Goal: Task Accomplishment & Management: Complete application form

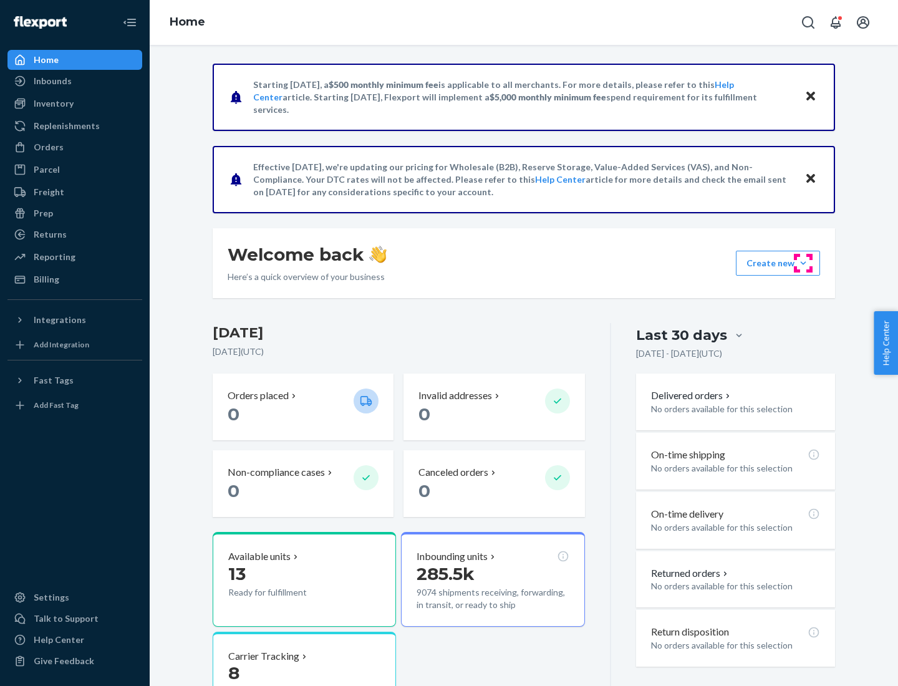
click at [803, 263] on button "Create new Create new inbound Create new order Create new product" at bounding box center [778, 263] width 84 height 25
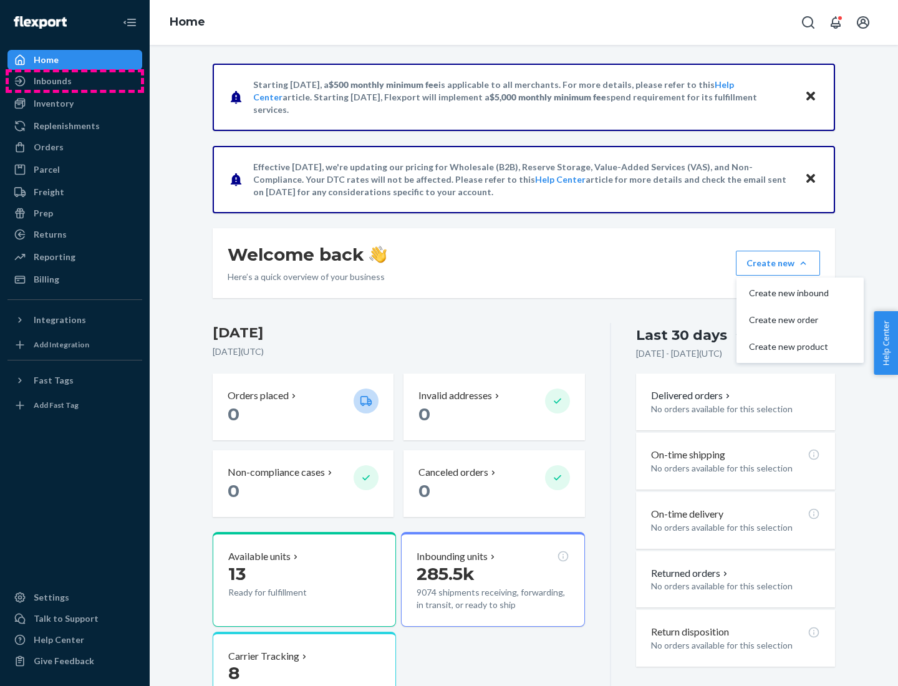
click at [75, 81] on div "Inbounds" at bounding box center [75, 80] width 132 height 17
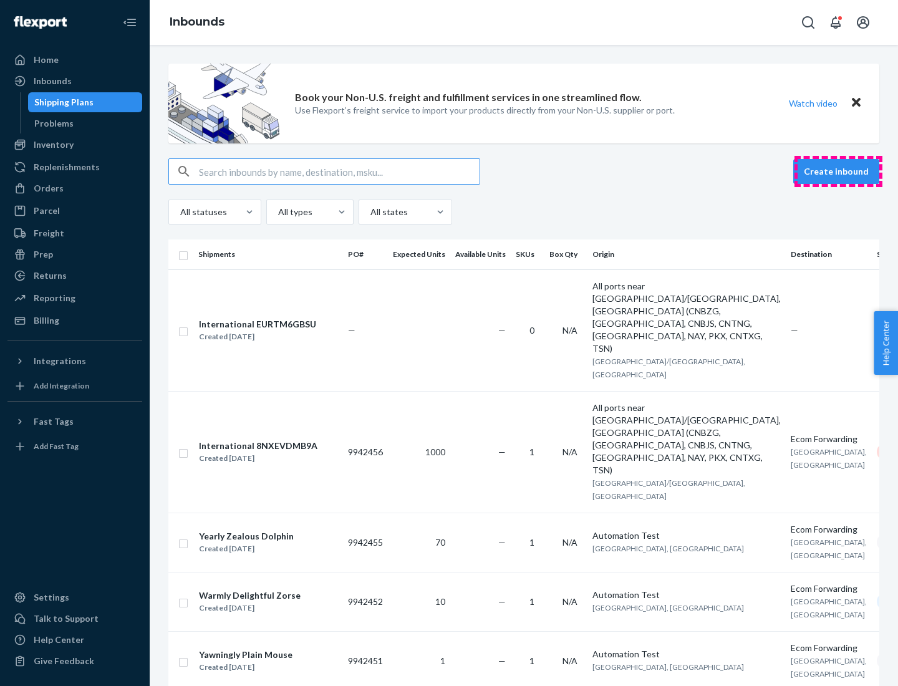
click at [838, 171] on button "Create inbound" at bounding box center [836, 171] width 86 height 25
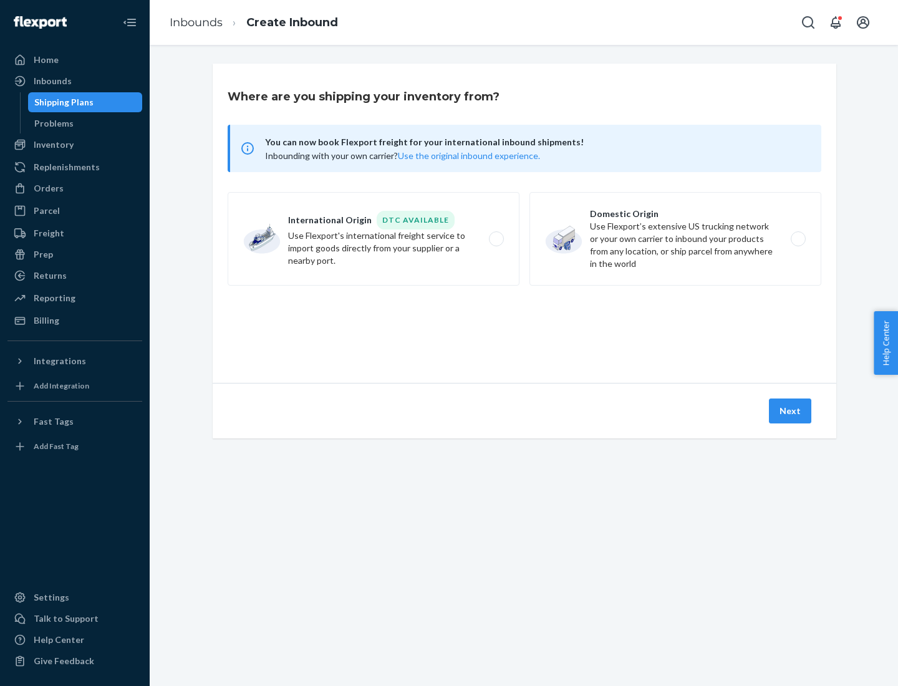
click at [675, 239] on label "Domestic Origin Use Flexport’s extensive US trucking network or your own carrie…" at bounding box center [675, 239] width 292 height 94
click at [798, 239] on input "Domestic Origin Use Flexport’s extensive US trucking network or your own carrie…" at bounding box center [802, 239] width 8 height 8
radio input "true"
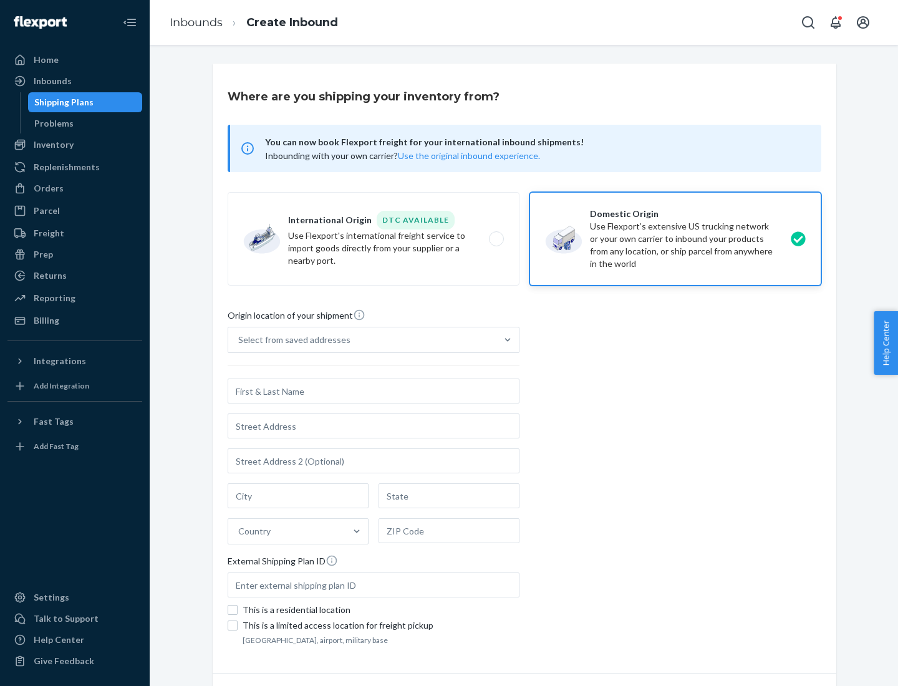
click at [291, 340] on div "Select from saved addresses" at bounding box center [294, 340] width 112 height 12
click at [239, 340] on input "Select from saved addresses" at bounding box center [238, 340] width 1 height 12
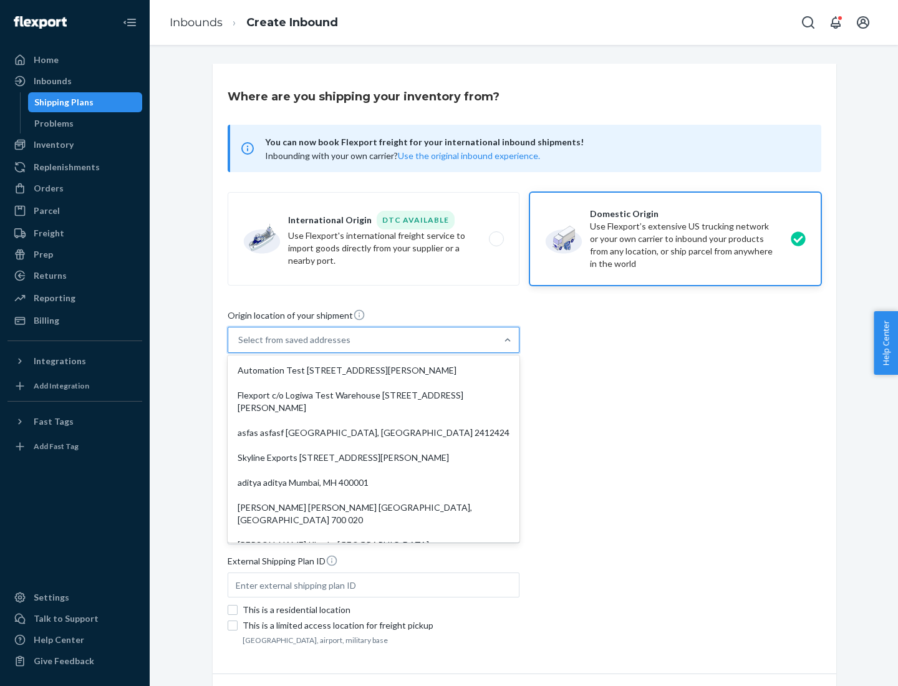
scroll to position [5, 0]
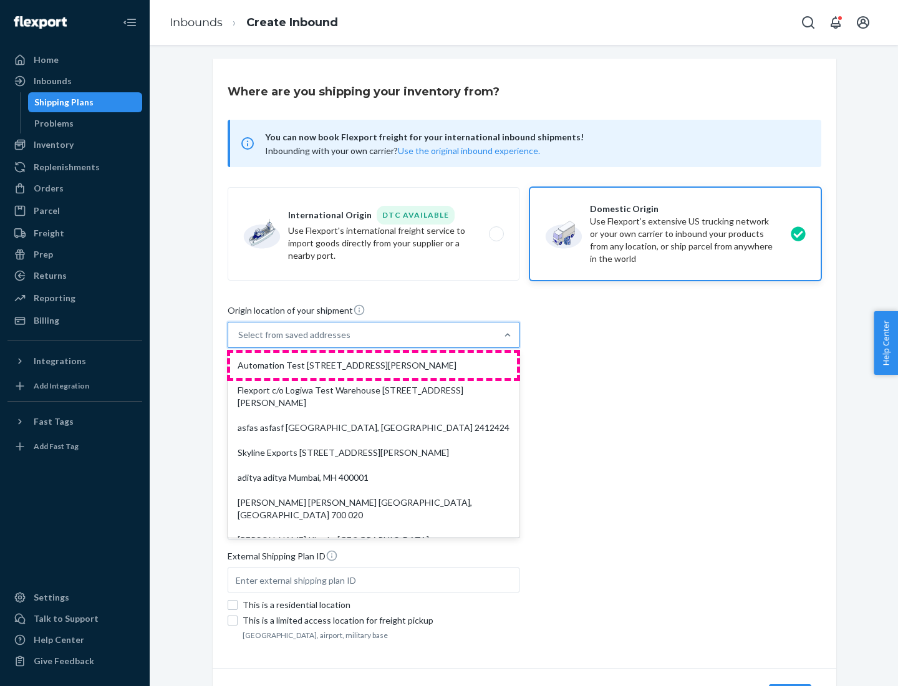
click at [374, 365] on div "Automation Test [STREET_ADDRESS][PERSON_NAME]" at bounding box center [373, 365] width 287 height 25
click at [239, 341] on input "option Automation Test [STREET_ADDRESS][PERSON_NAME]. 9 results available. Use …" at bounding box center [238, 335] width 1 height 12
type input "Automation Test"
type input "9th Floor"
type input "[GEOGRAPHIC_DATA]"
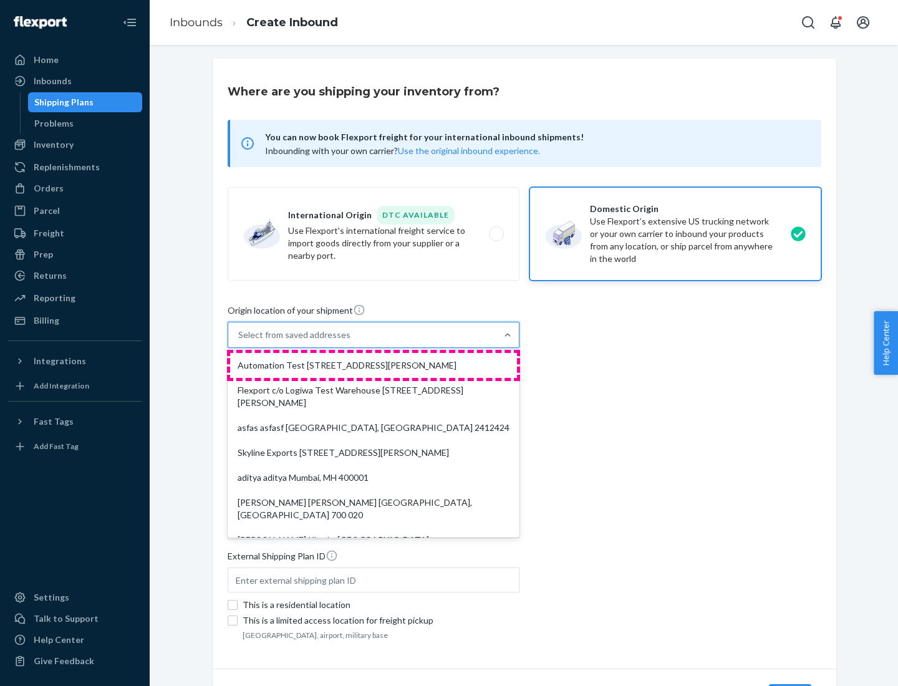
type input "CA"
type input "94104"
type input "[STREET_ADDRESS][PERSON_NAME]"
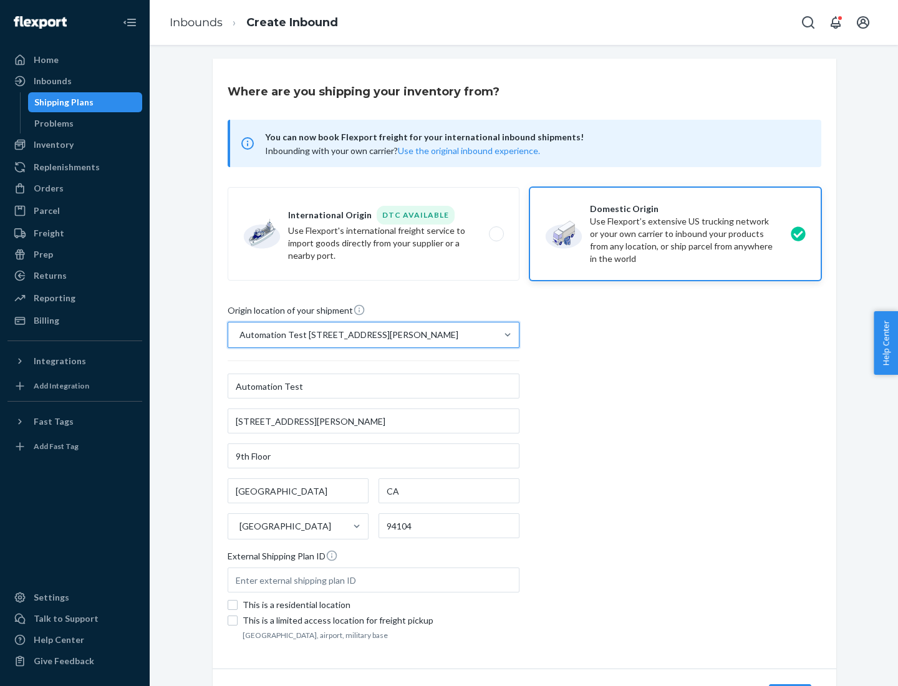
scroll to position [73, 0]
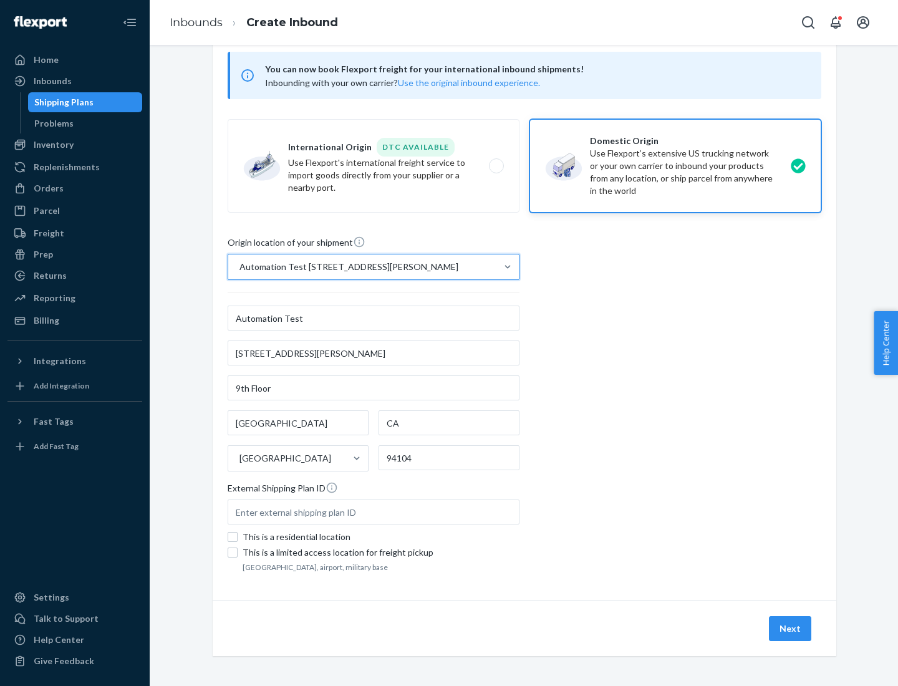
click at [791, 629] on button "Next" at bounding box center [790, 628] width 42 height 25
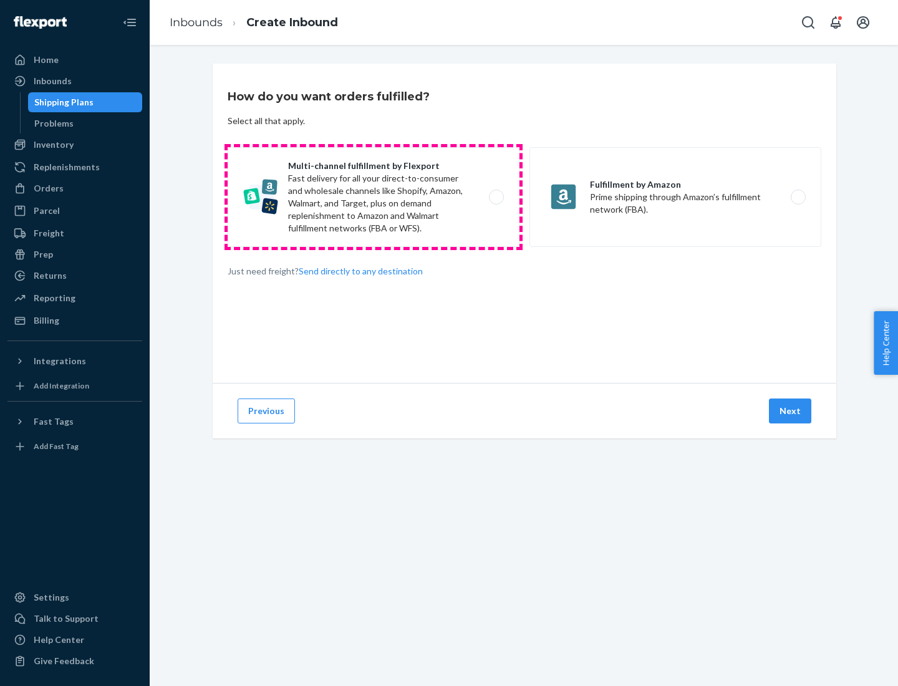
click at [374, 197] on label "Multi-channel fulfillment by Flexport Fast delivery for all your direct-to-cons…" at bounding box center [374, 197] width 292 height 100
click at [496, 197] on input "Multi-channel fulfillment by Flexport Fast delivery for all your direct-to-cons…" at bounding box center [500, 197] width 8 height 8
radio input "true"
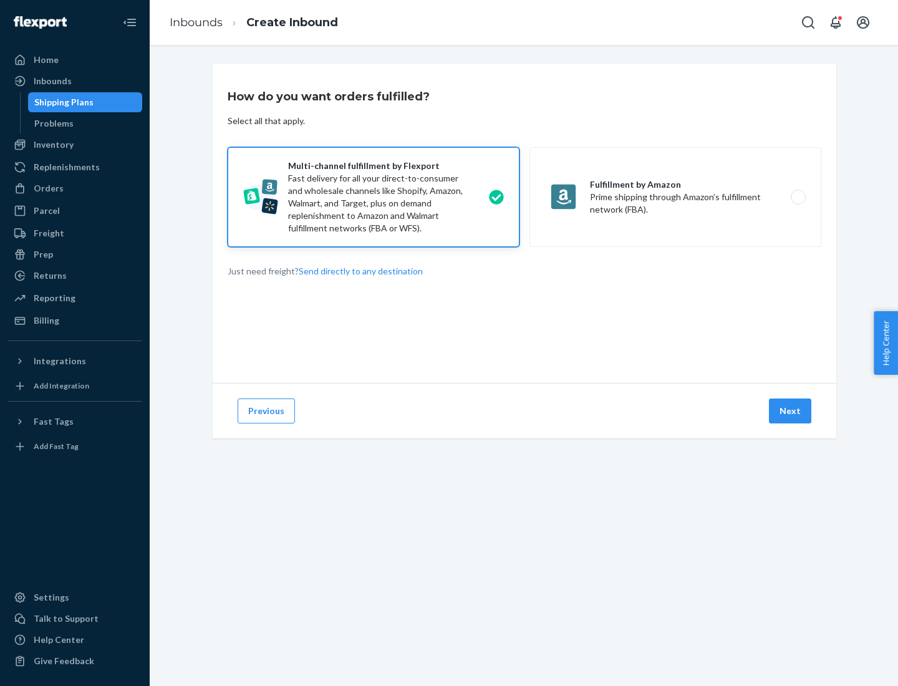
click at [791, 411] on button "Next" at bounding box center [790, 410] width 42 height 25
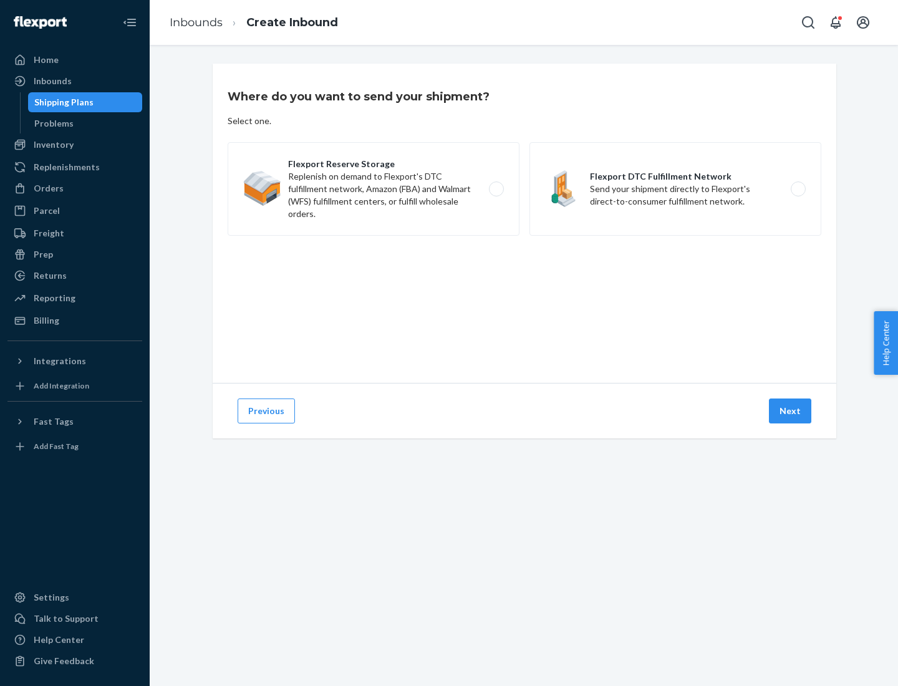
click at [675, 189] on label "Flexport DTC Fulfillment Network Send your shipment directly to Flexport's dire…" at bounding box center [675, 189] width 292 height 94
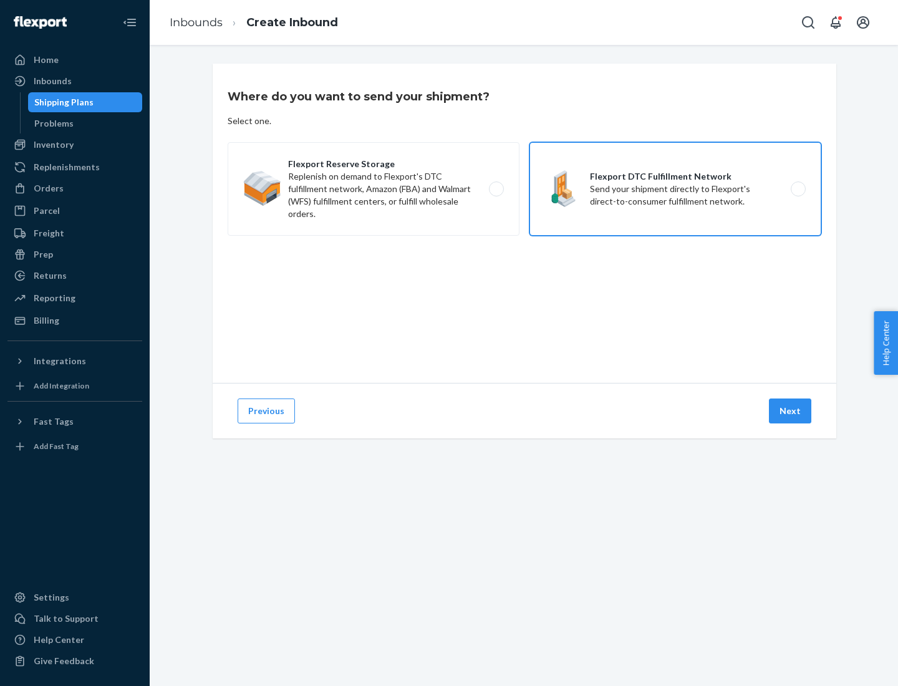
click at [798, 189] on input "Flexport DTC Fulfillment Network Send your shipment directly to Flexport's dire…" at bounding box center [802, 189] width 8 height 8
radio input "true"
click at [791, 411] on button "Next" at bounding box center [790, 410] width 42 height 25
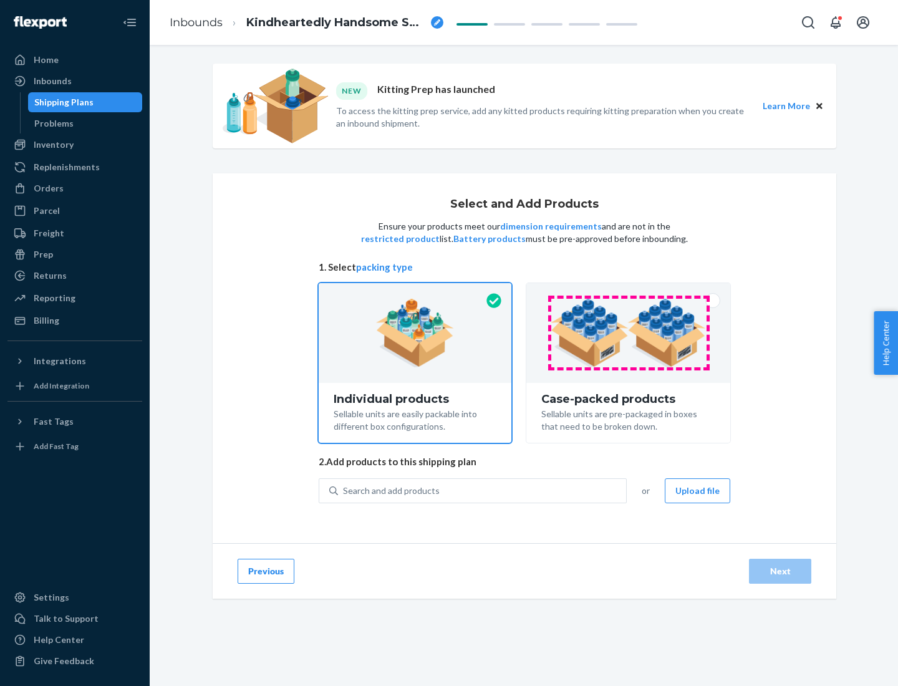
click at [629, 333] on img at bounding box center [628, 333] width 155 height 69
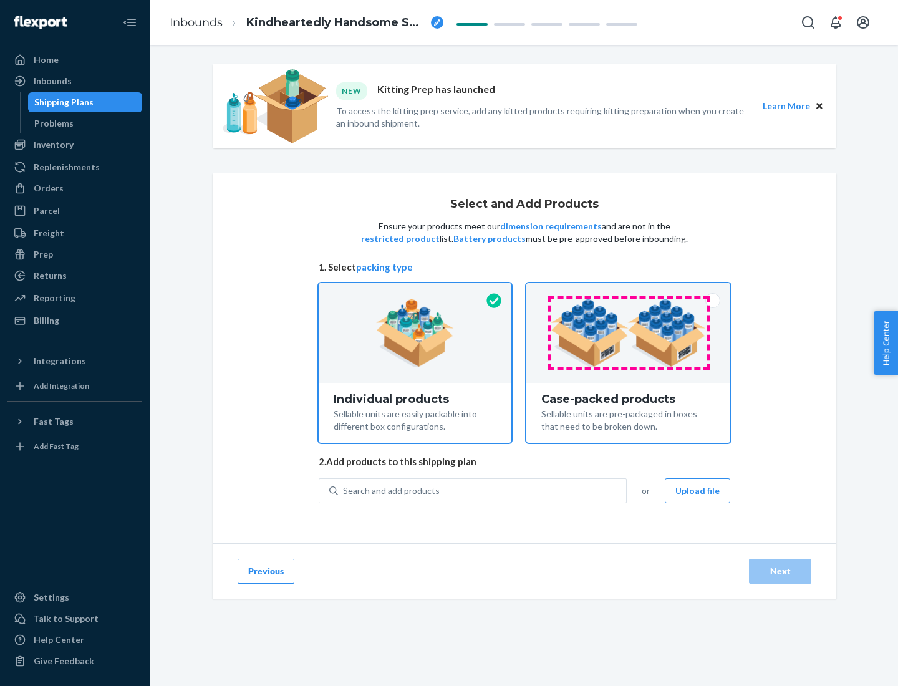
click at [629, 291] on input "Case-packed products Sellable units are pre-packaged in boxes that need to be b…" at bounding box center [628, 287] width 8 height 8
radio input "true"
radio input "false"
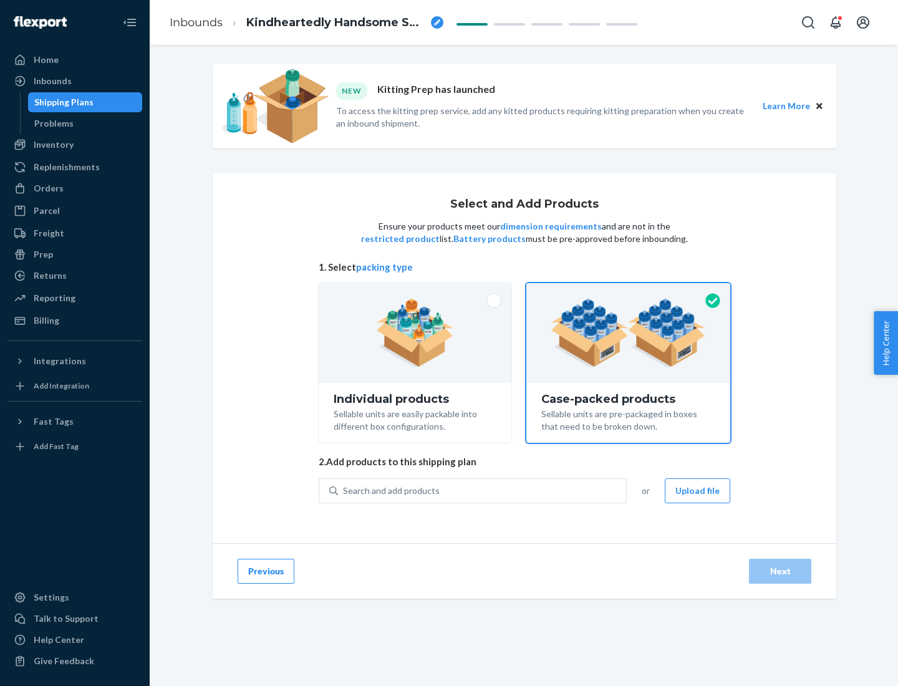
click at [483, 490] on div "Search and add products" at bounding box center [482, 491] width 288 height 22
click at [344, 490] on input "Search and add products" at bounding box center [343, 491] width 1 height 12
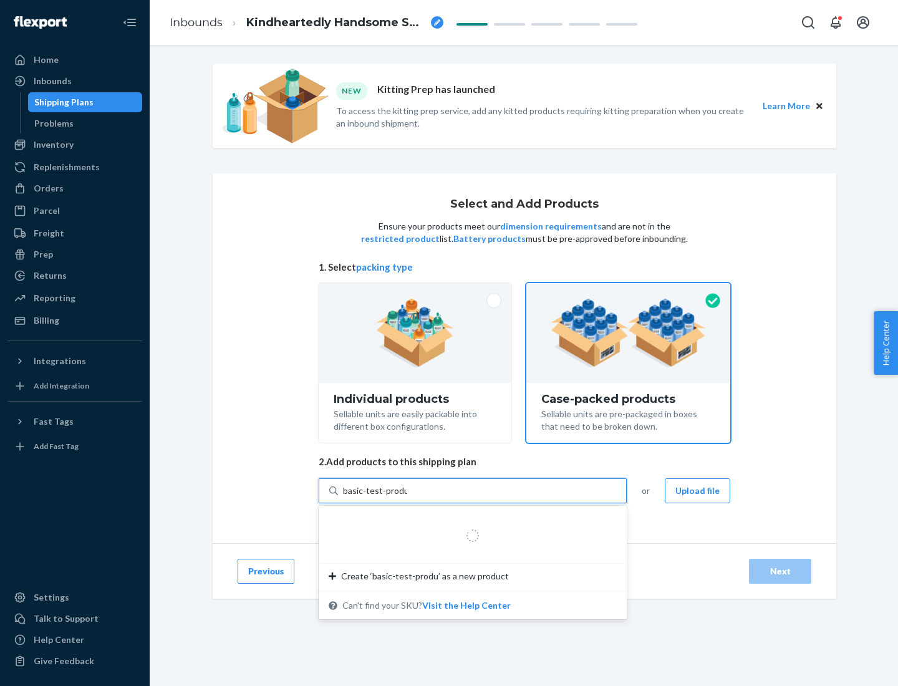
type input "basic-test-product-1"
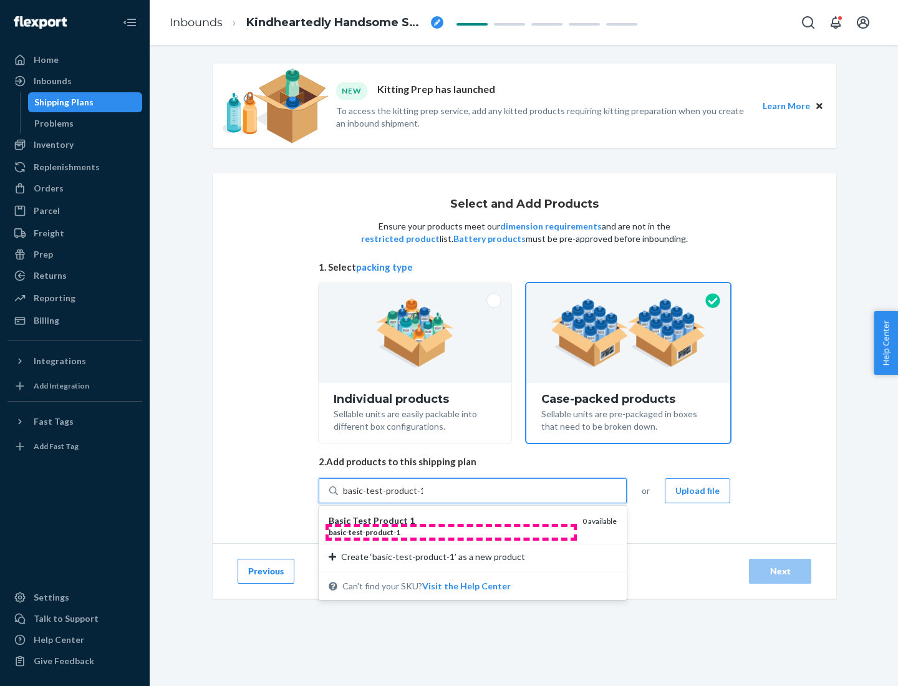
click at [451, 532] on div "basic - test - product - 1" at bounding box center [451, 532] width 244 height 11
click at [423, 497] on input "basic-test-product-1" at bounding box center [383, 491] width 80 height 12
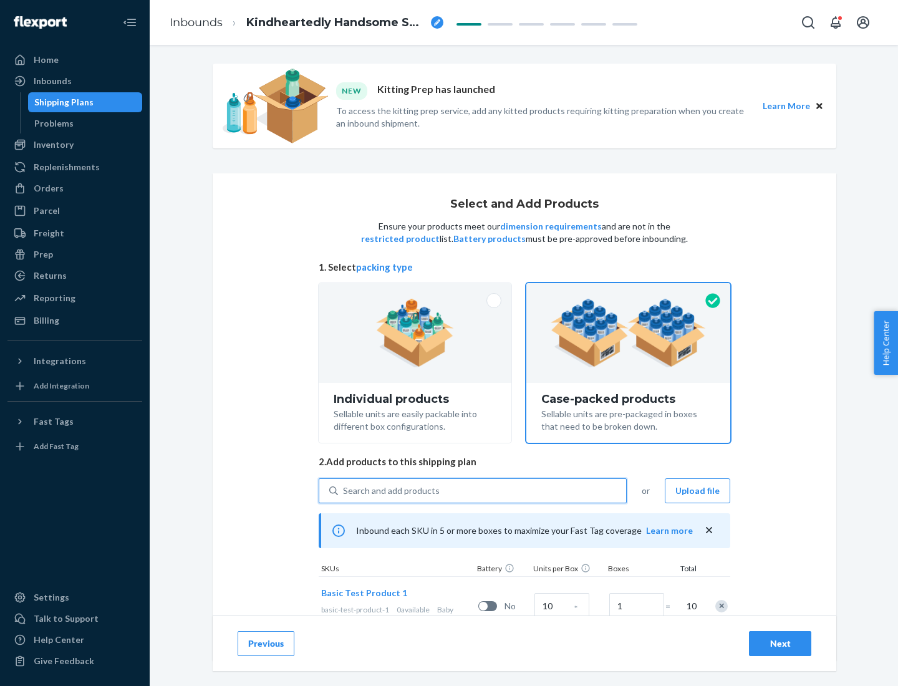
scroll to position [45, 0]
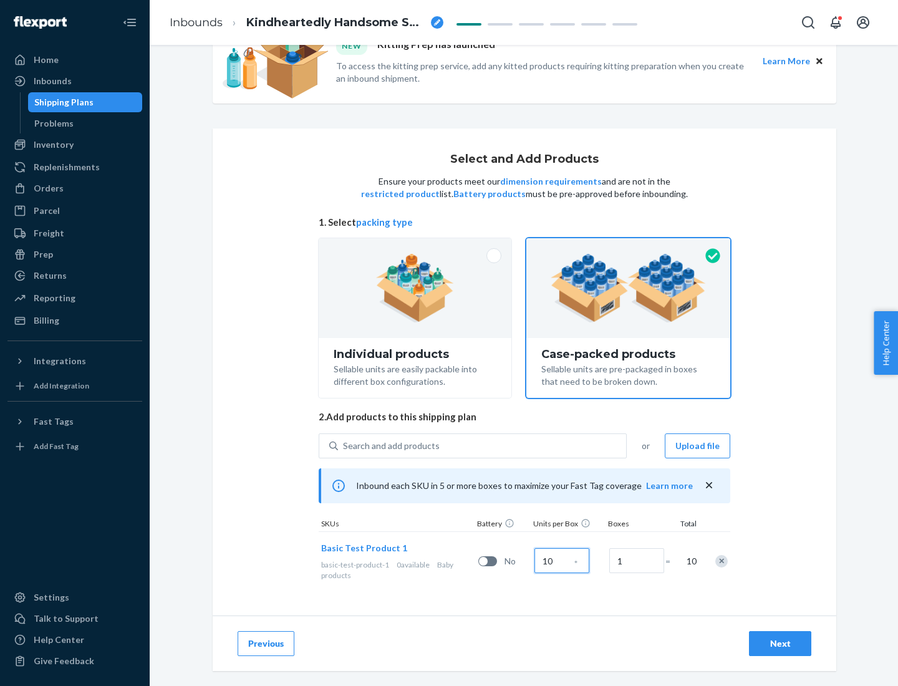
type input "10"
type input "7"
click at [780, 644] on div "Next" at bounding box center [780, 643] width 41 height 12
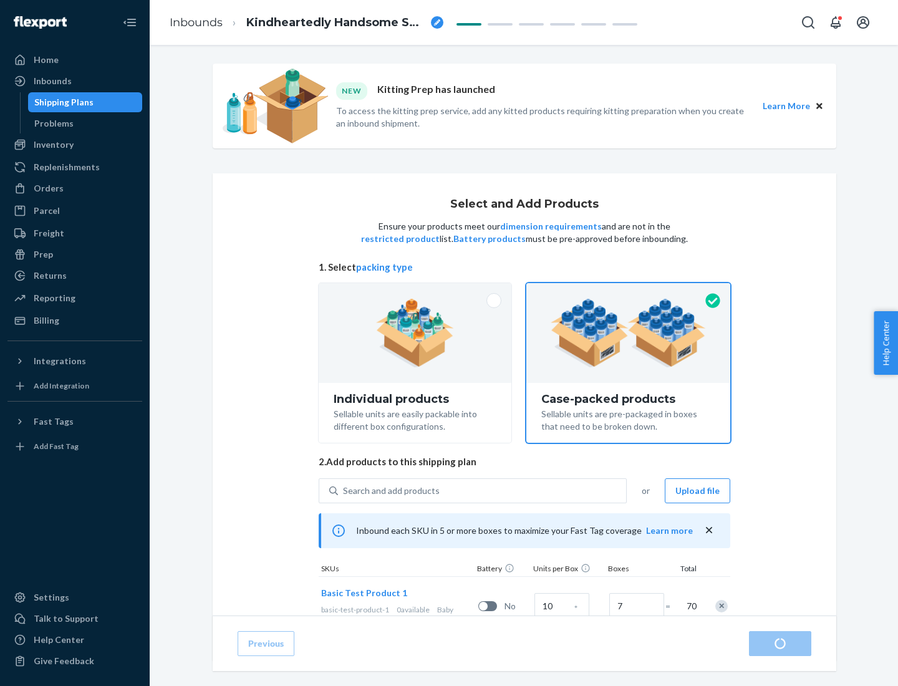
radio input "true"
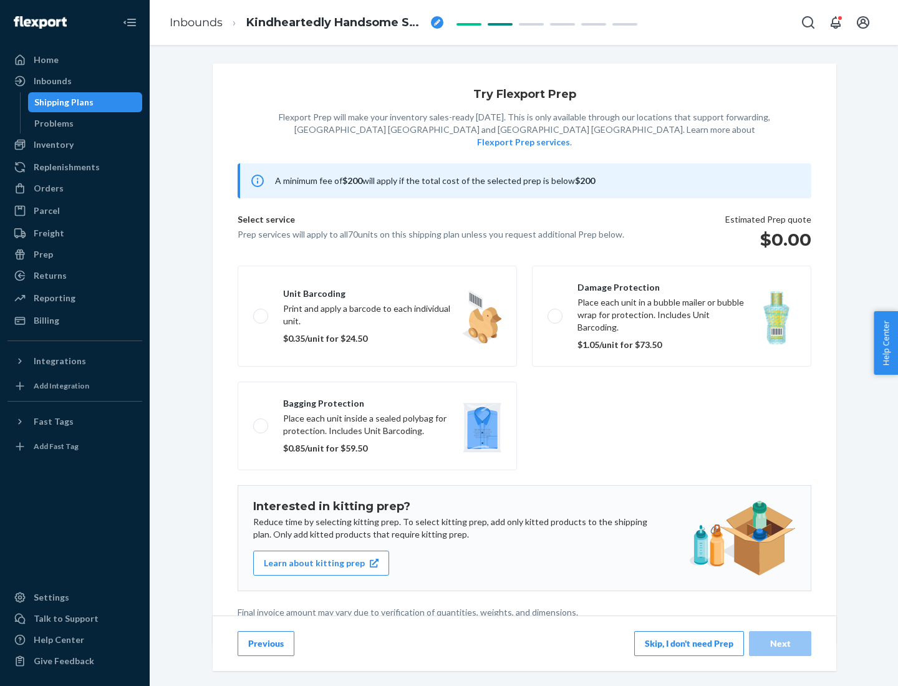
scroll to position [3, 0]
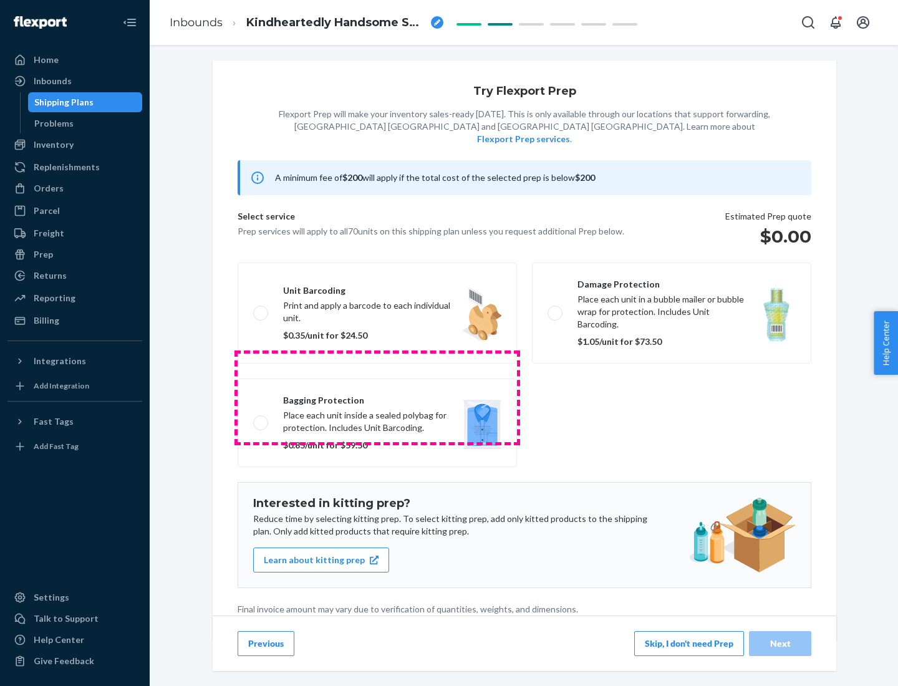
click at [377, 397] on label "Bagging protection Place each unit inside a sealed polybag for protection. Incl…" at bounding box center [377, 423] width 279 height 89
click at [261, 418] on input "Bagging protection Place each unit inside a sealed polybag for protection. Incl…" at bounding box center [257, 422] width 8 height 8
checkbox input "true"
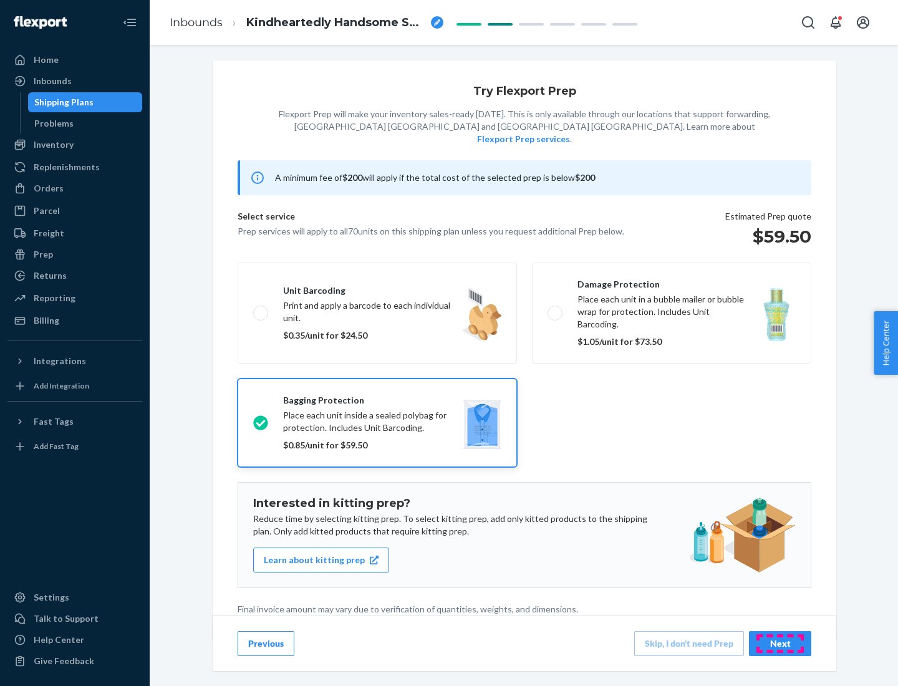
click at [780, 643] on div "Next" at bounding box center [780, 643] width 41 height 12
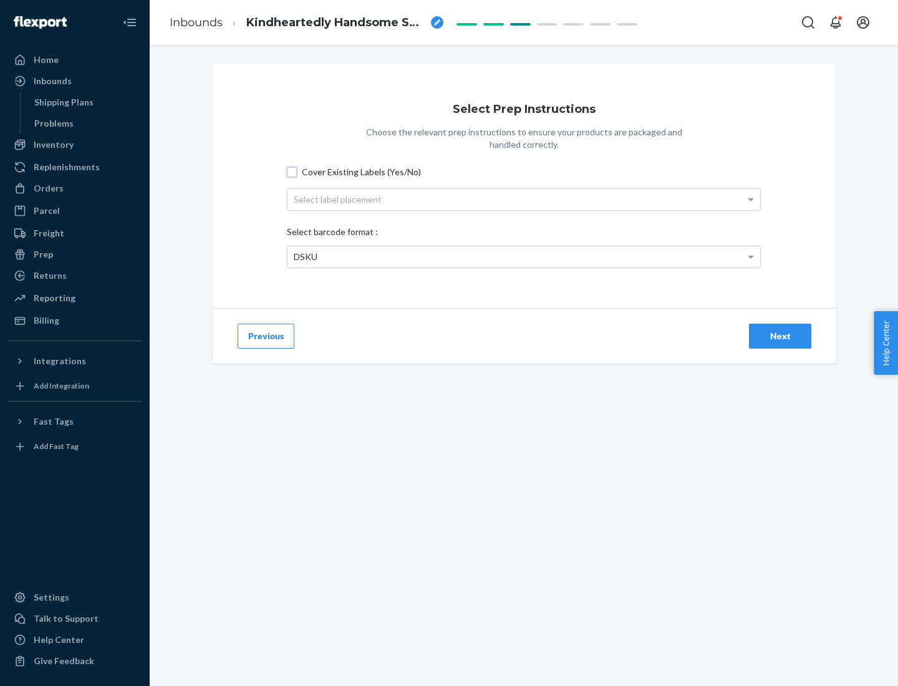
click at [292, 171] on input "Cover Existing Labels (Yes/No)" at bounding box center [292, 172] width 10 height 10
checkbox input "true"
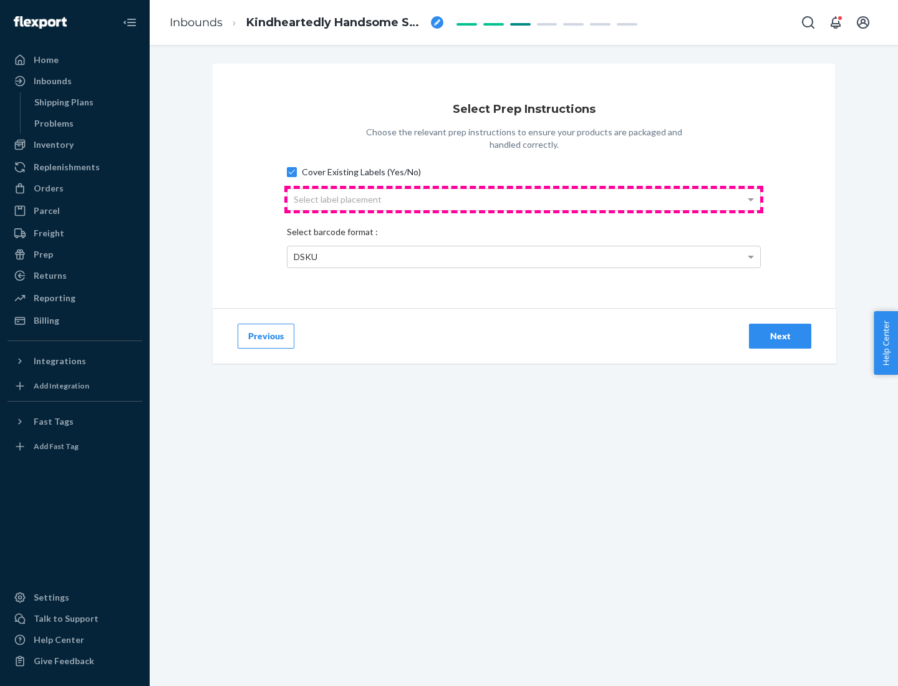
click at [524, 199] on div "Select label placement" at bounding box center [523, 199] width 473 height 21
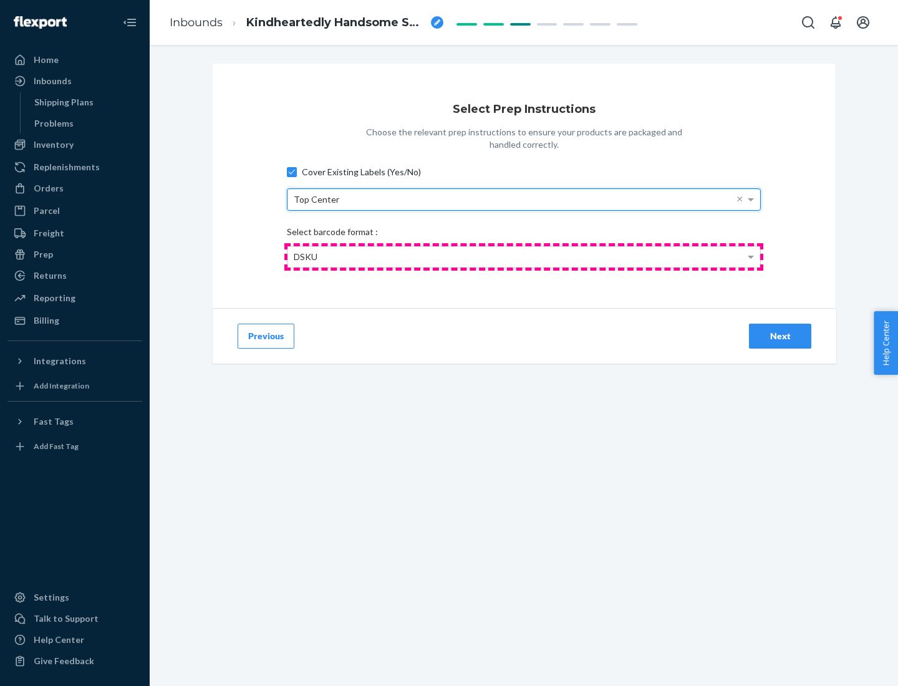
click at [524, 256] on div "DSKU" at bounding box center [523, 256] width 473 height 21
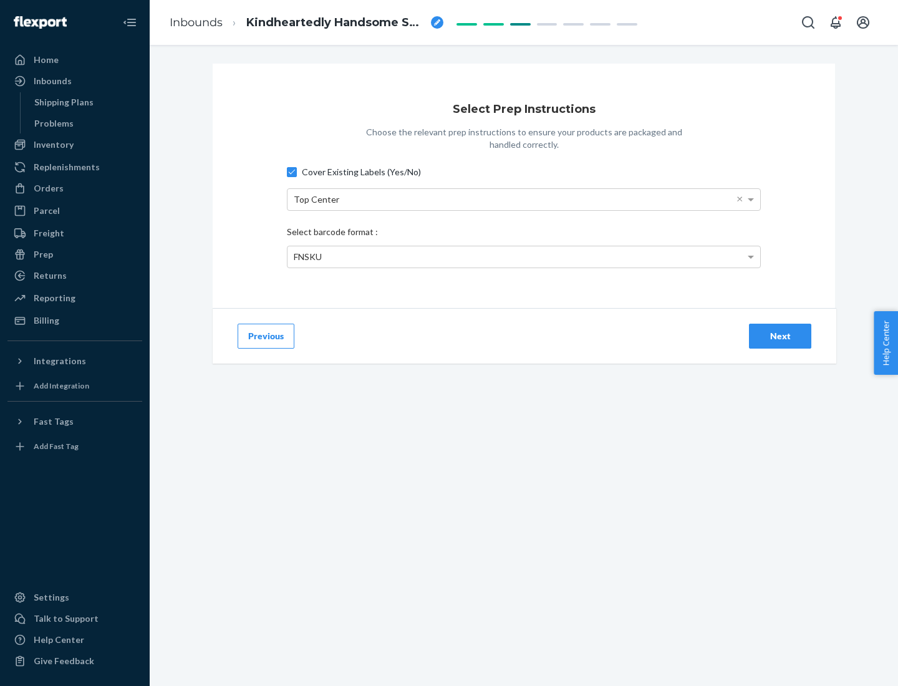
click at [780, 335] on div "Next" at bounding box center [780, 336] width 41 height 12
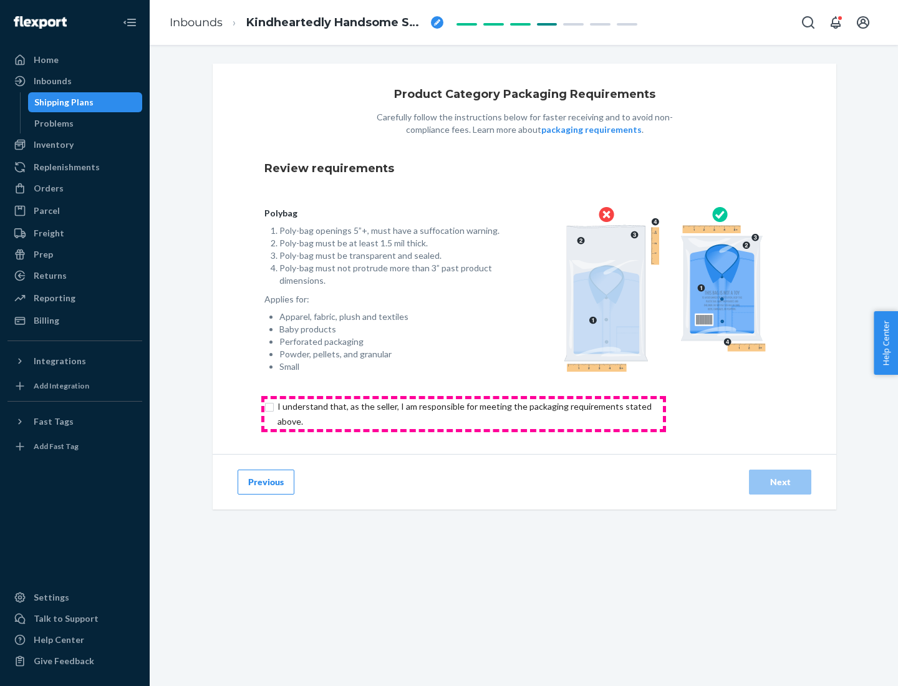
click at [463, 413] on input "checkbox" at bounding box center [471, 414] width 415 height 30
checkbox input "true"
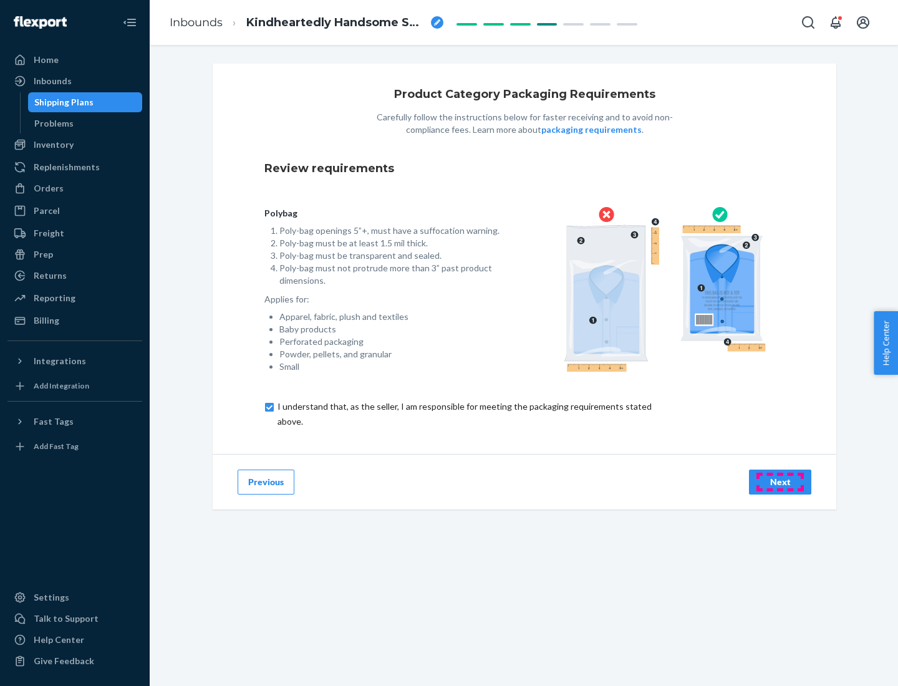
click at [780, 481] on div "Next" at bounding box center [780, 482] width 41 height 12
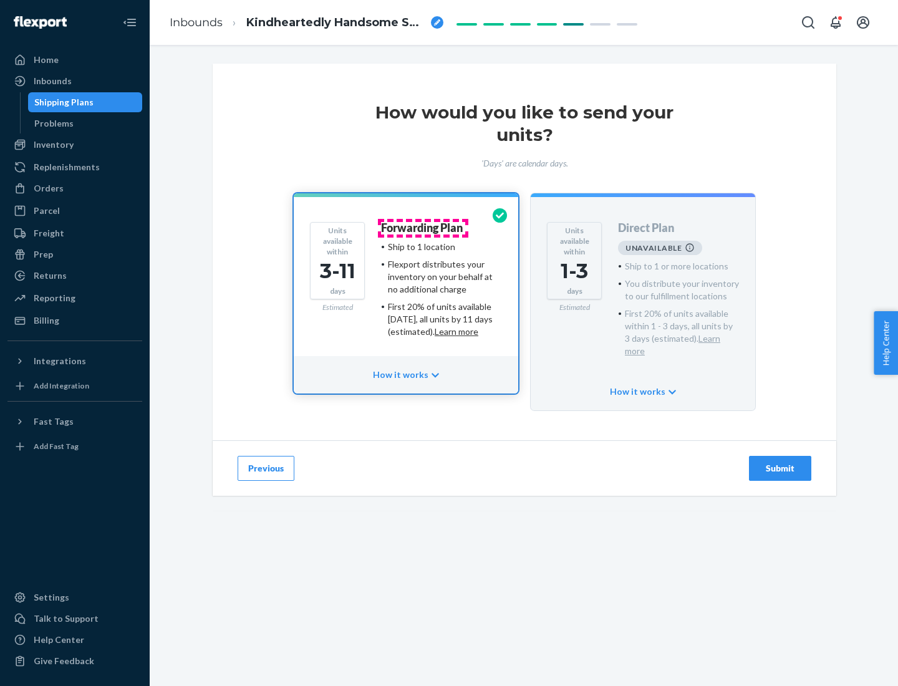
click at [423, 228] on h4 "Forwarding Plan" at bounding box center [422, 228] width 82 height 12
click at [780, 462] on div "Submit" at bounding box center [780, 468] width 41 height 12
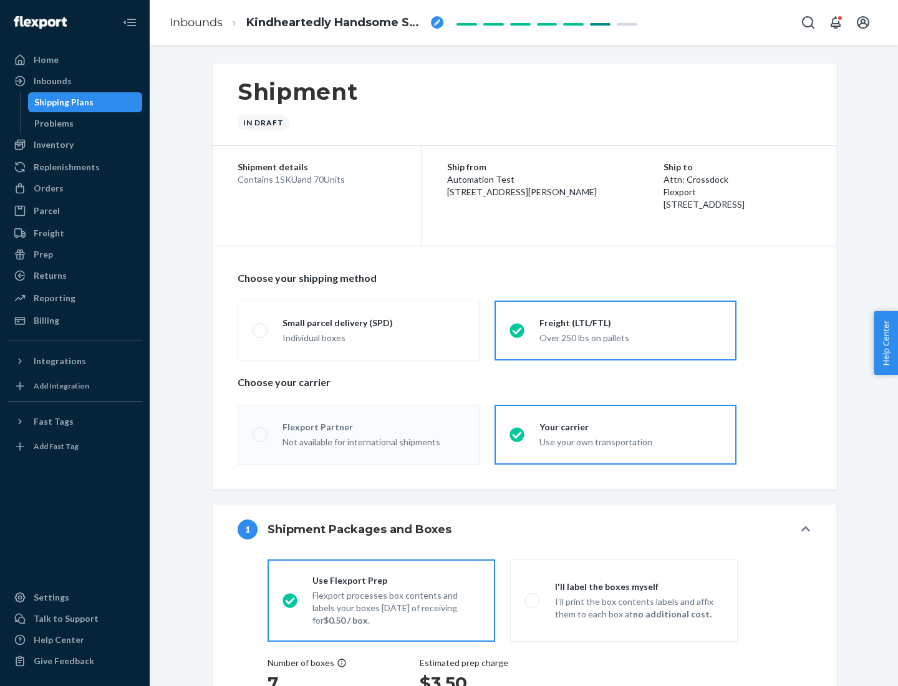
radio input "true"
radio input "false"
radio input "true"
radio input "false"
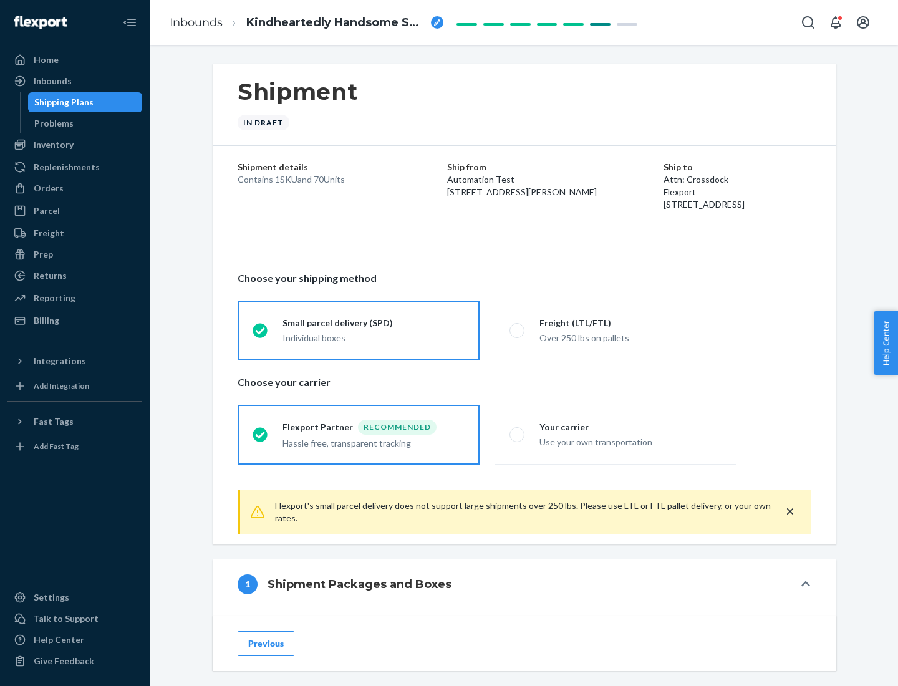
click at [615, 330] on div "Over 250 lbs on pallets" at bounding box center [630, 336] width 182 height 15
click at [518, 330] on input "Freight (LTL/FTL) Over 250 lbs on pallets" at bounding box center [513, 330] width 8 height 8
radio input "true"
radio input "false"
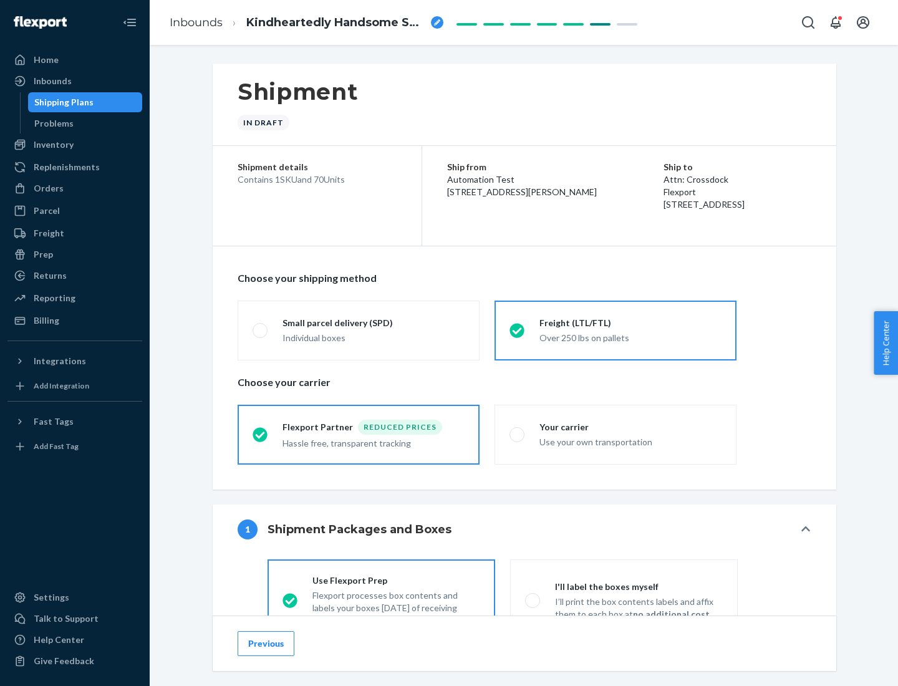
scroll to position [69, 0]
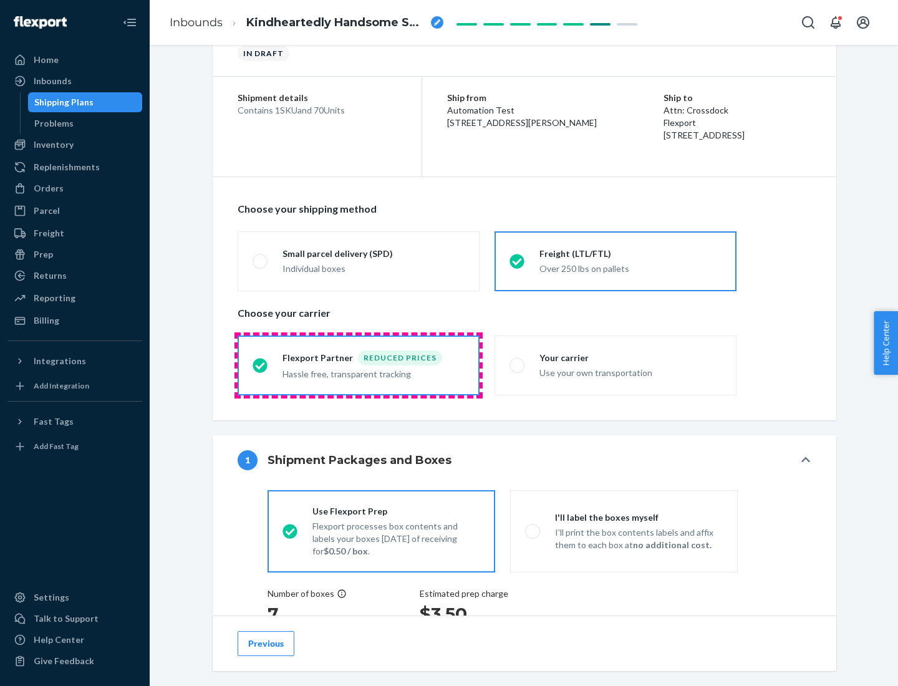
click at [359, 365] on div "Hassle free, transparent tracking" at bounding box center [373, 372] width 182 height 15
click at [261, 365] on input "Flexport Partner Reduced prices Hassle free, transparent tracking" at bounding box center [257, 365] width 8 height 8
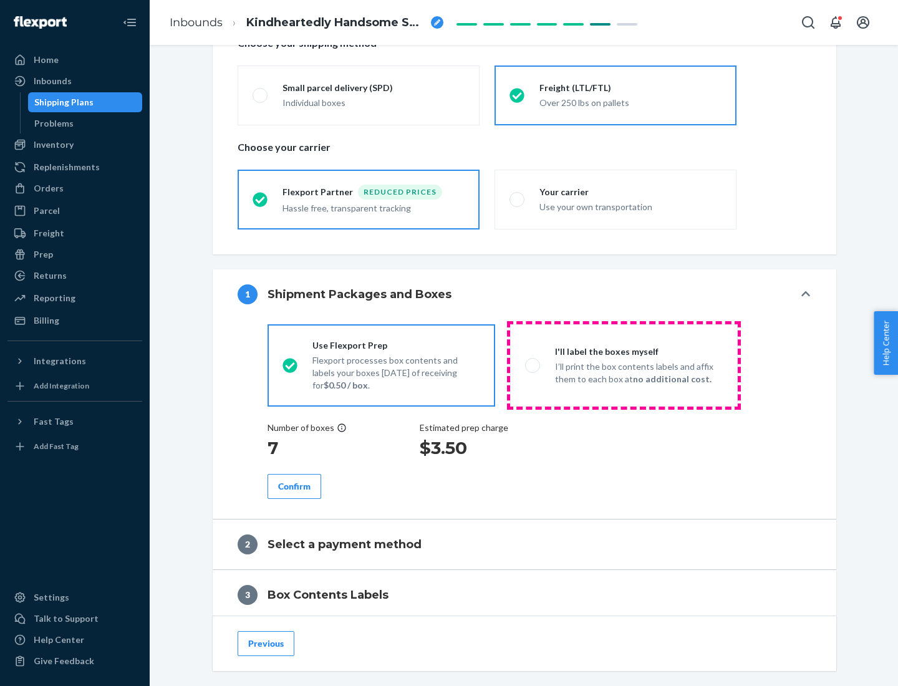
click at [624, 365] on p "I’ll print the box contents labels and affix them to each box at no additional …" at bounding box center [639, 372] width 168 height 25
click at [533, 365] on input "I'll label the boxes myself I’ll print the box contents labels and affix them t…" at bounding box center [529, 365] width 8 height 8
radio input "true"
radio input "false"
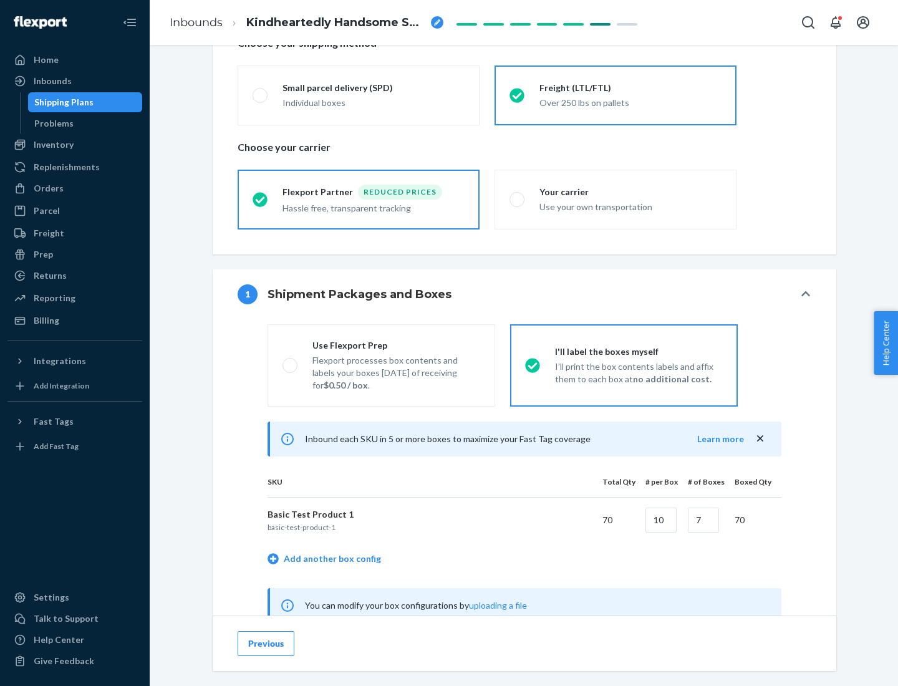
scroll to position [390, 0]
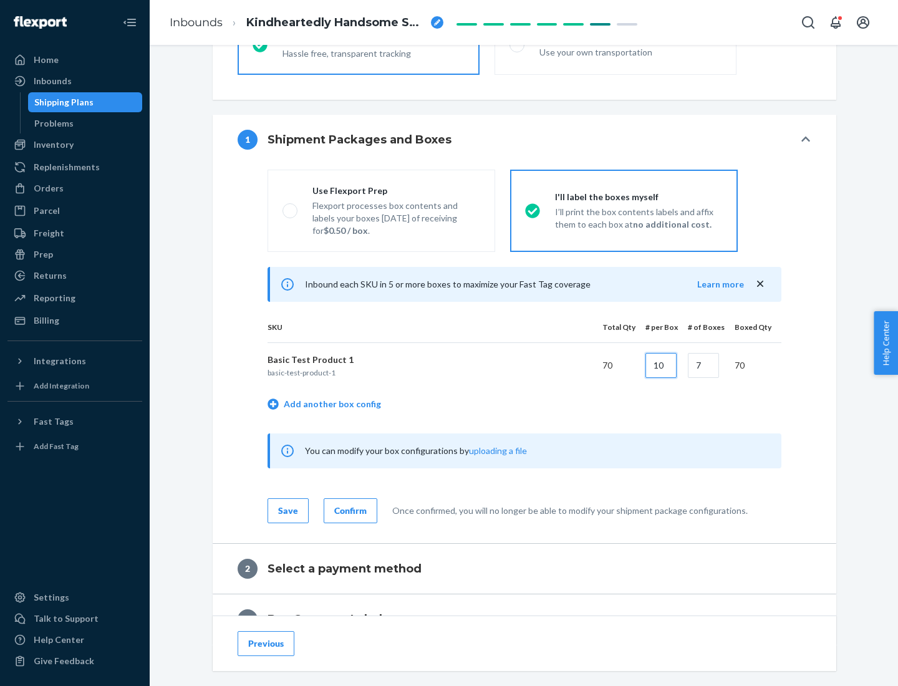
type input "10"
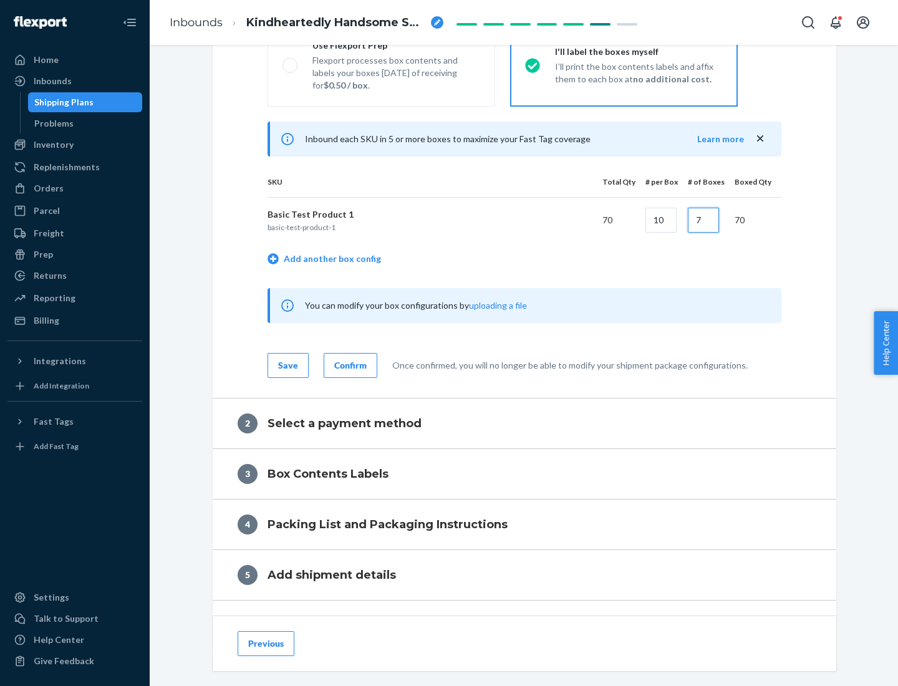
type input "7"
click at [349, 365] on div "Confirm" at bounding box center [350, 365] width 32 height 12
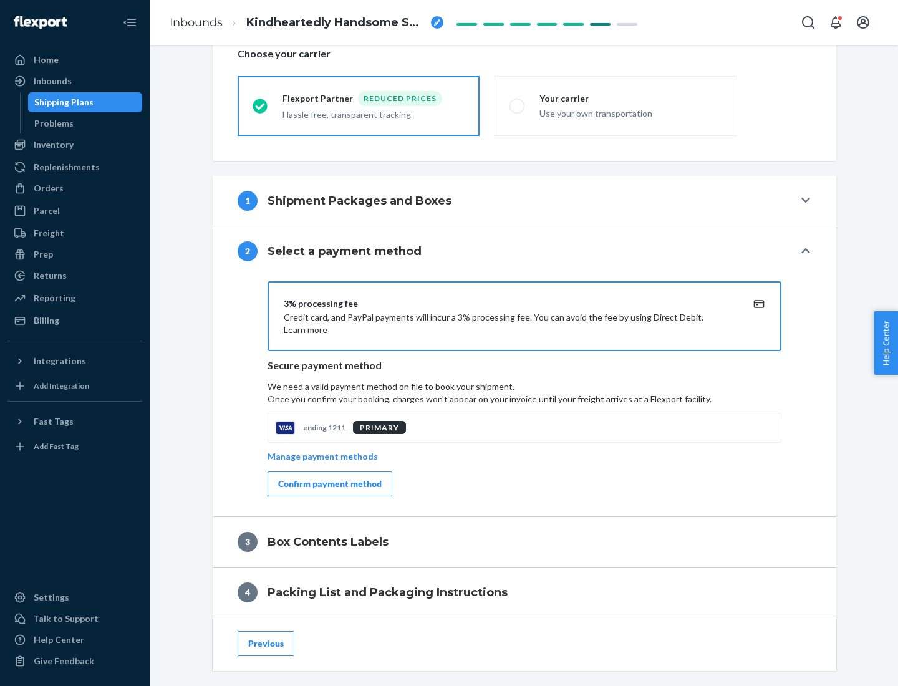
scroll to position [447, 0]
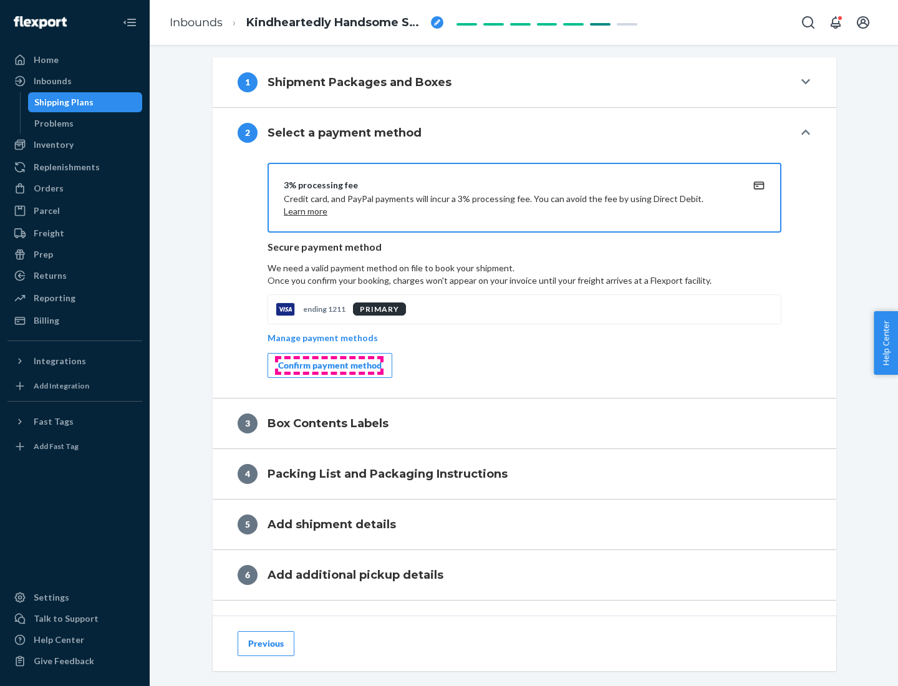
click at [329, 365] on div "Confirm payment method" at bounding box center [330, 365] width 104 height 12
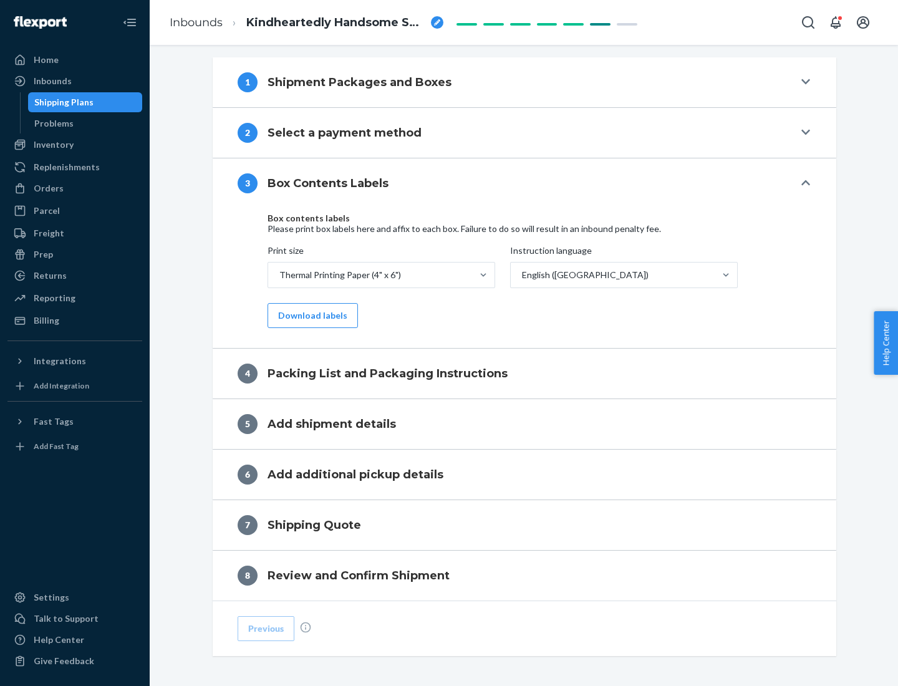
scroll to position [397, 0]
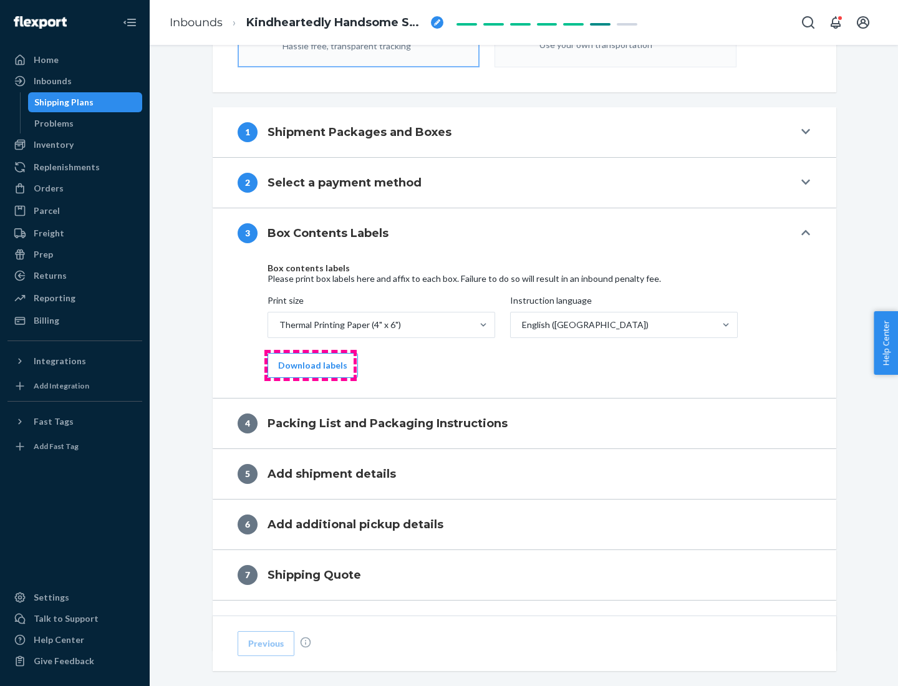
click at [310, 365] on button "Download labels" at bounding box center [313, 365] width 90 height 25
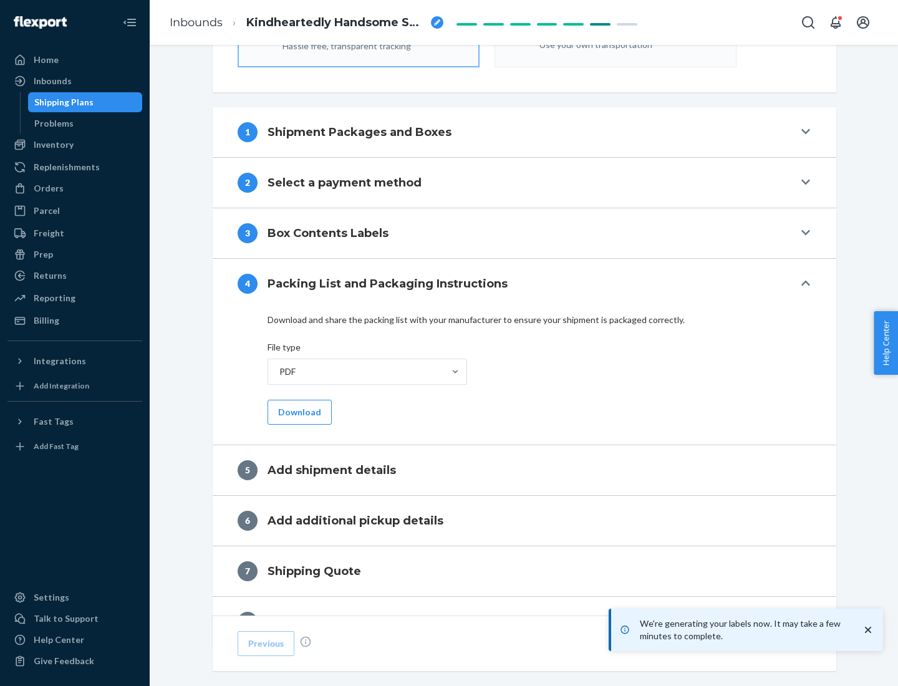
scroll to position [444, 0]
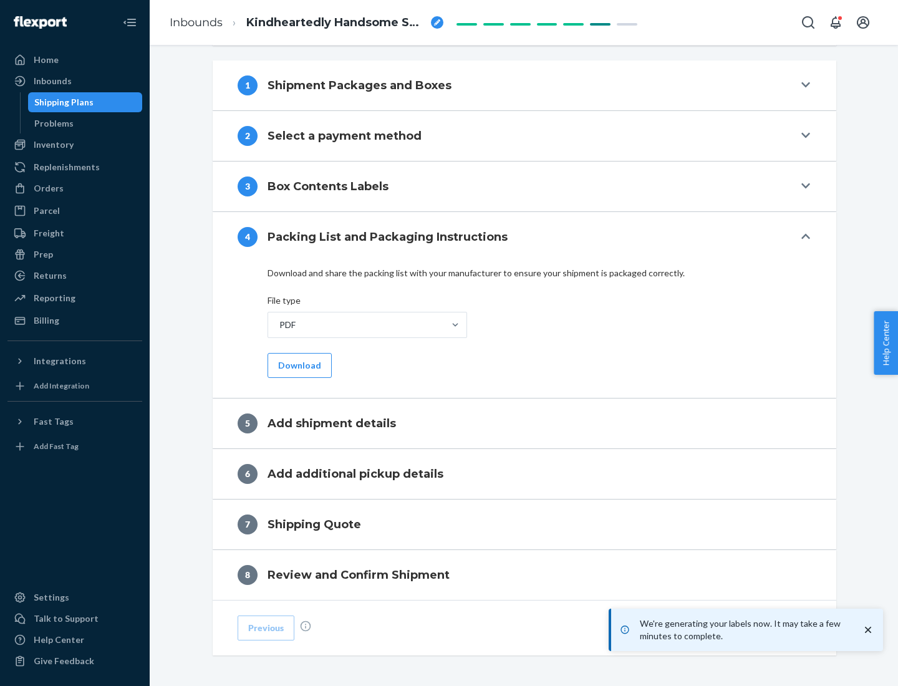
click at [298, 365] on button "Download" at bounding box center [300, 365] width 64 height 25
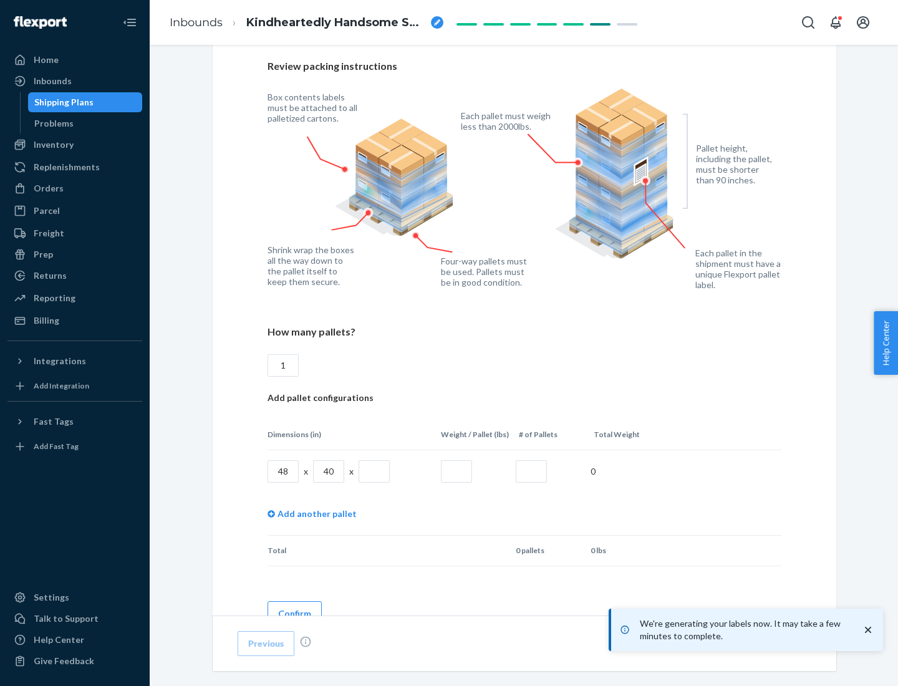
scroll to position [906, 0]
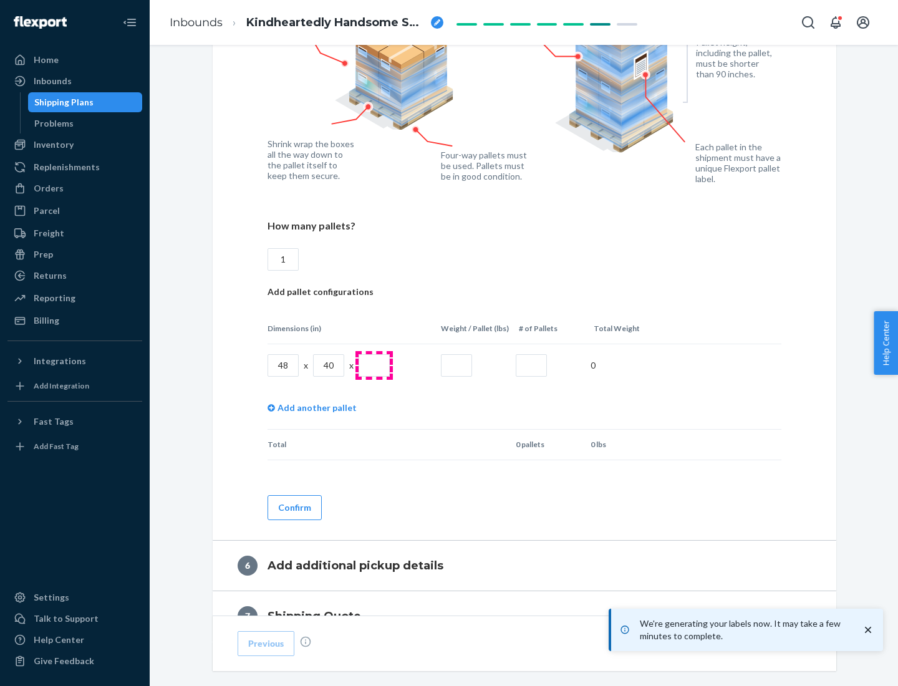
type input "1"
type input "40"
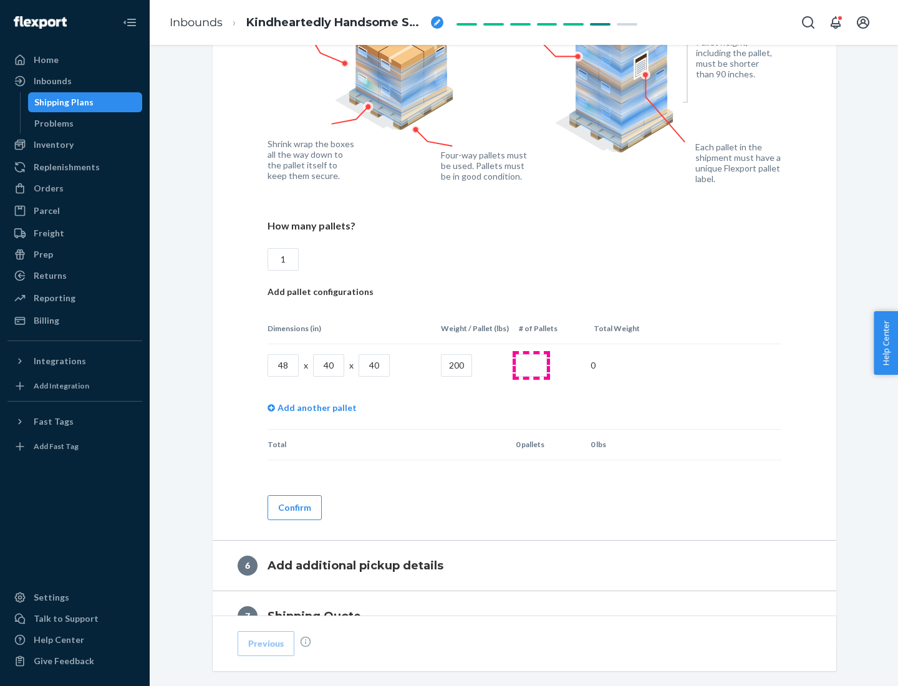
type input "200"
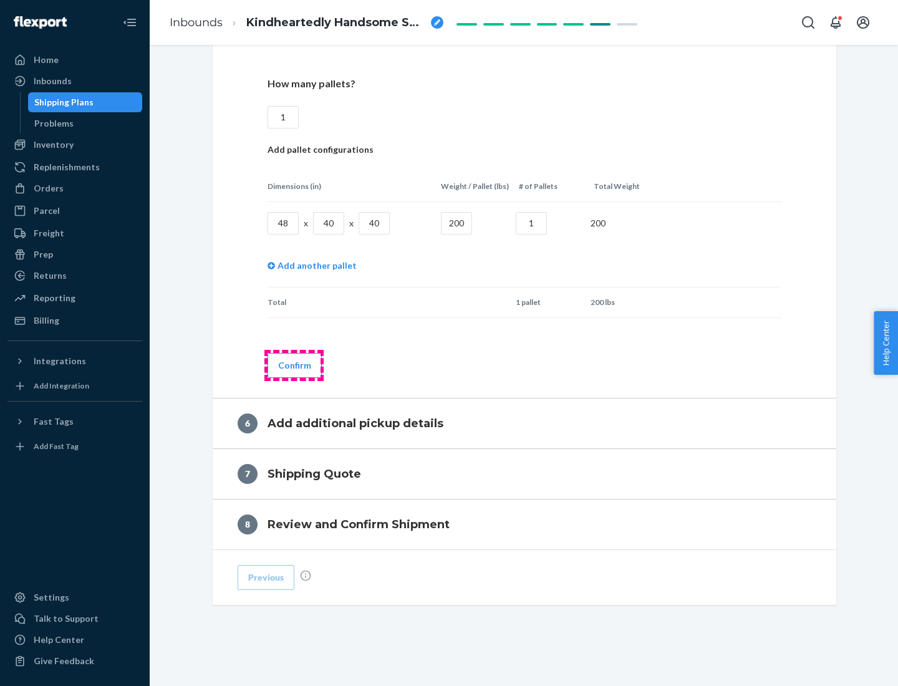
type input "1"
click at [294, 365] on button "Confirm" at bounding box center [295, 365] width 54 height 25
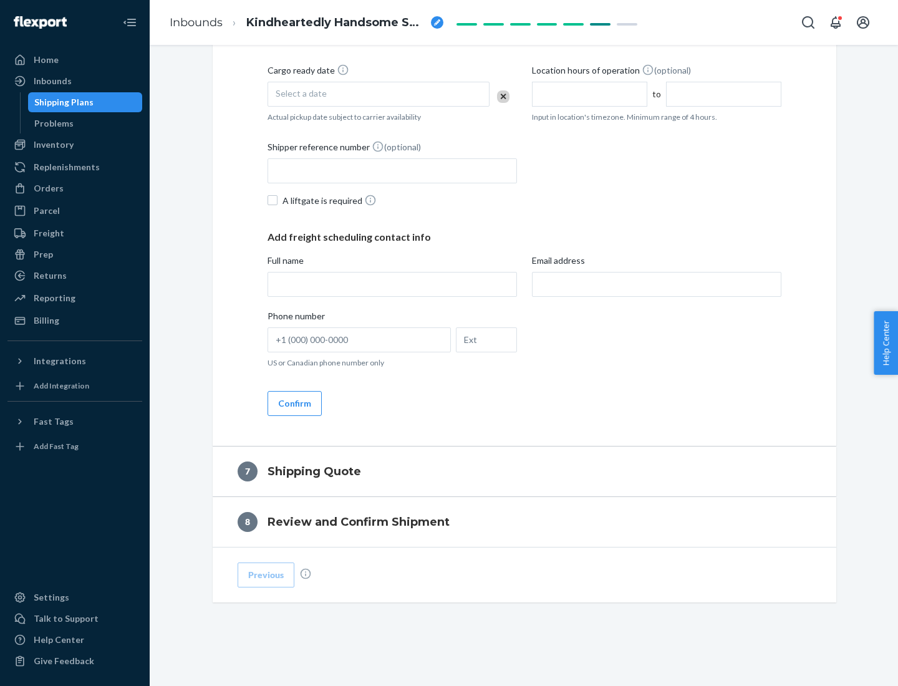
scroll to position [477, 0]
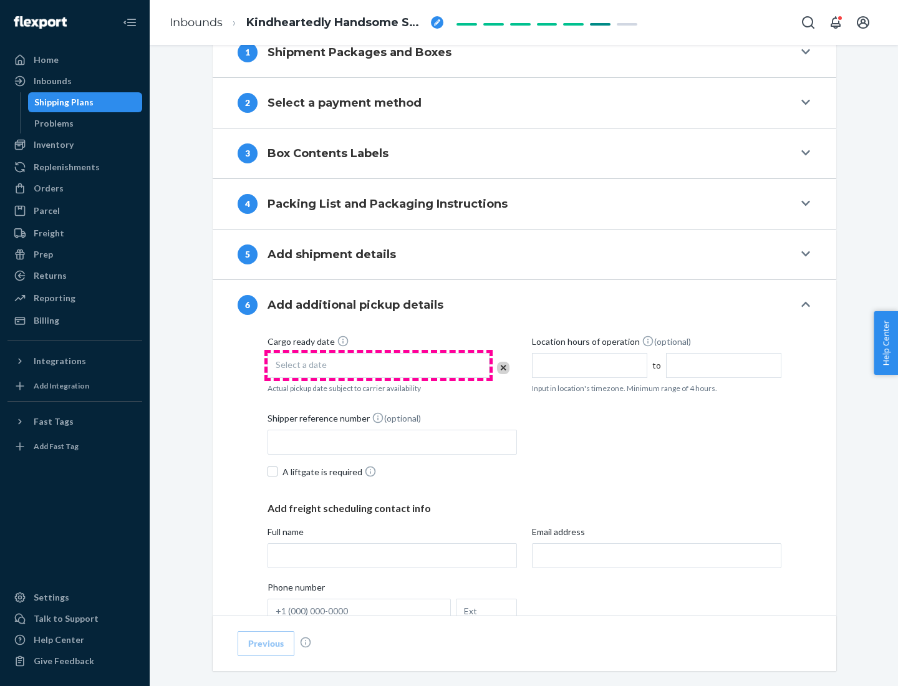
click at [379, 365] on div "Select a date" at bounding box center [379, 365] width 222 height 25
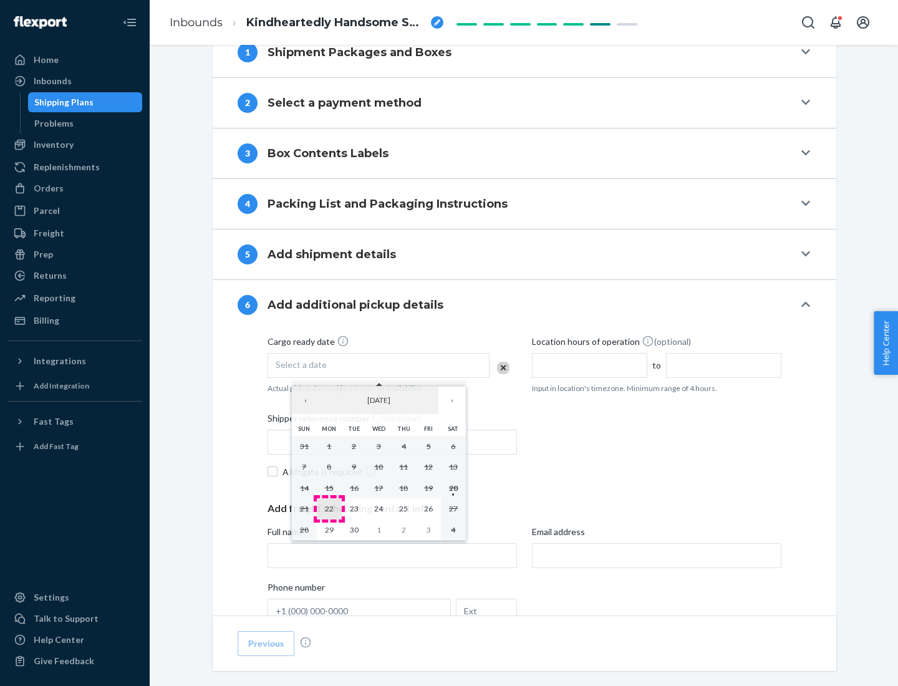
click at [329, 508] on abbr "22" at bounding box center [329, 508] width 9 height 9
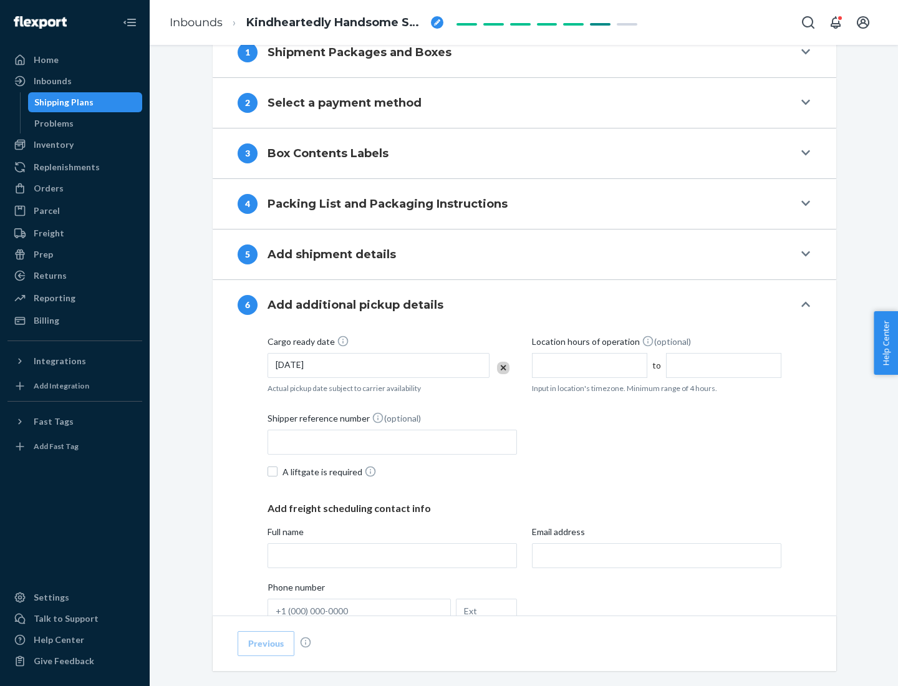
scroll to position [667, 0]
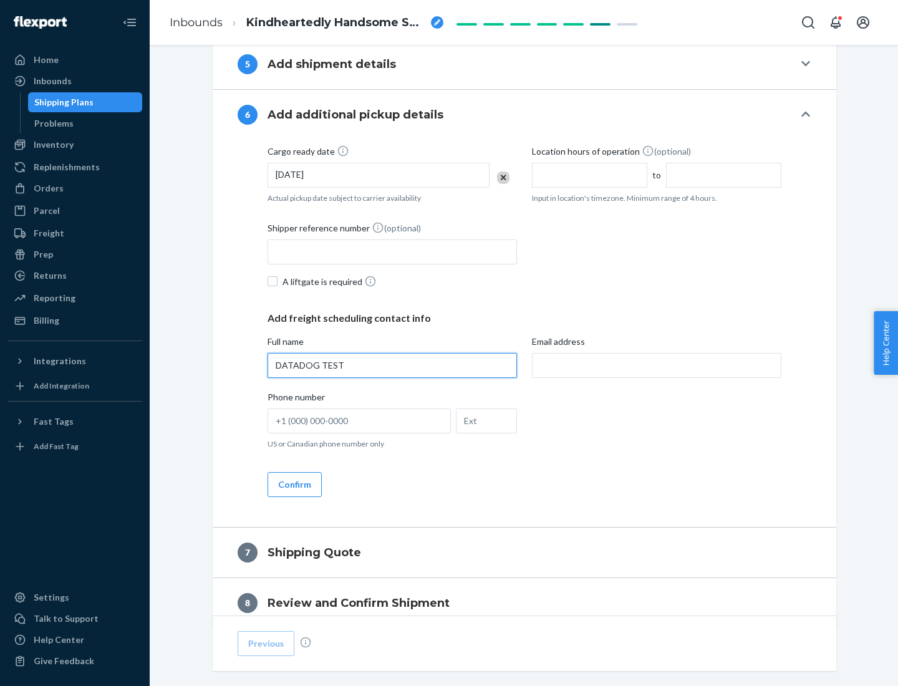
type input "DATADOG TEST"
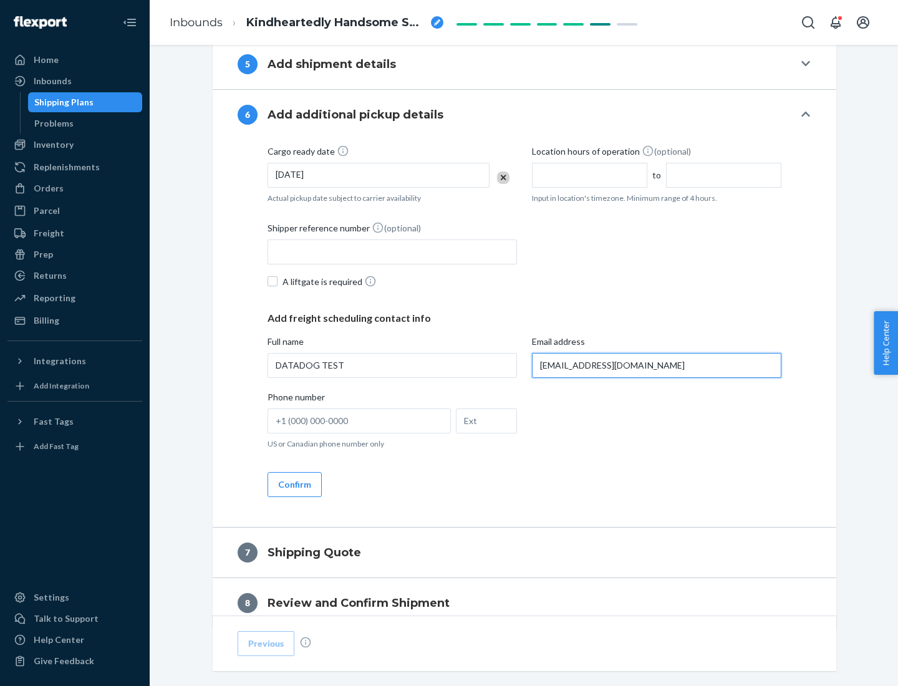
scroll to position [723, 0]
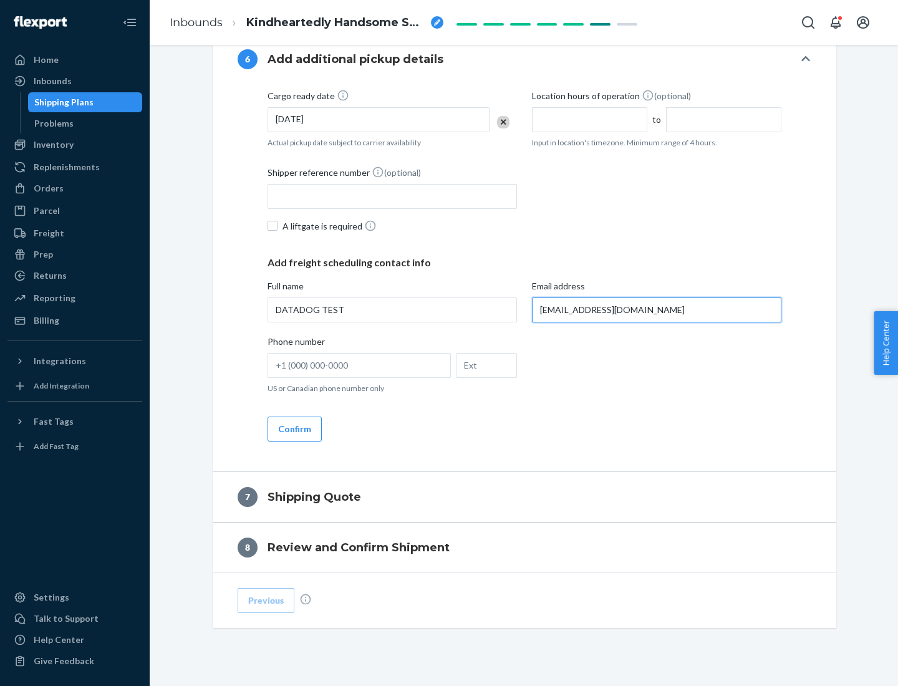
type input "[EMAIL_ADDRESS][DOMAIN_NAME]"
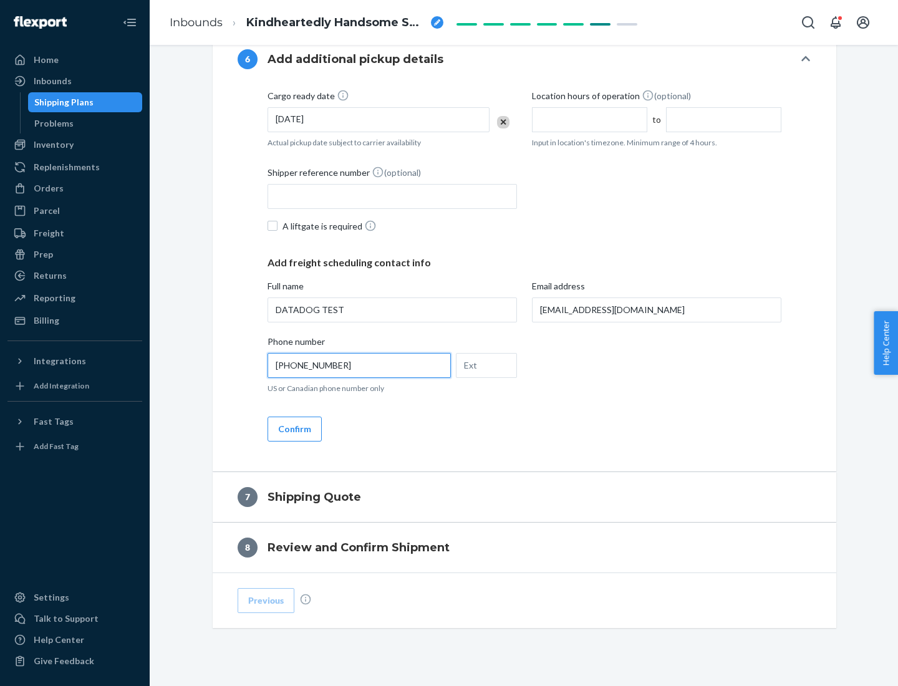
scroll to position [748, 0]
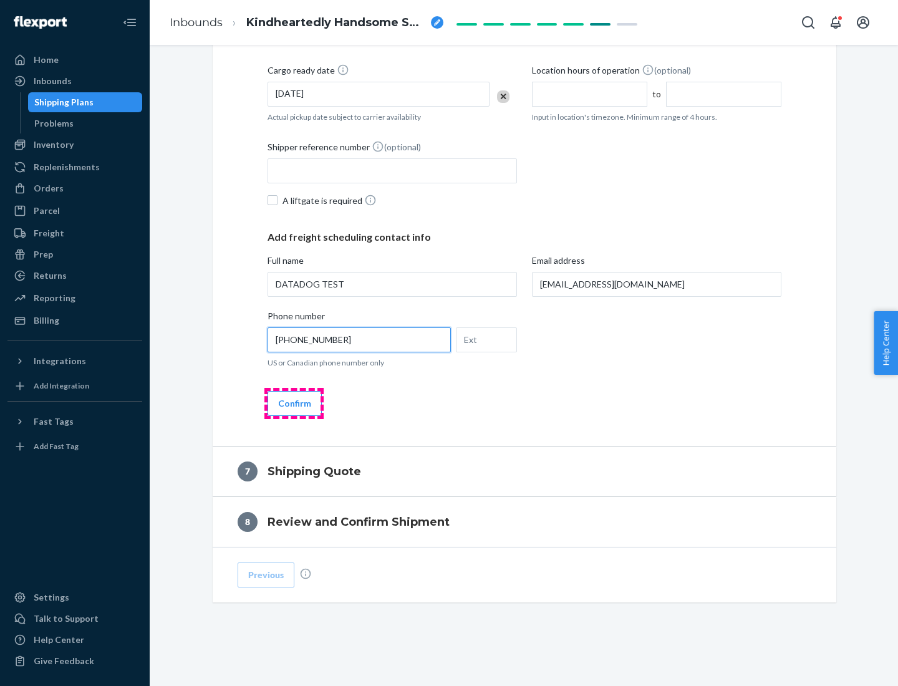
type input "[PHONE_NUMBER]"
click at [294, 403] on button "Confirm" at bounding box center [295, 403] width 54 height 25
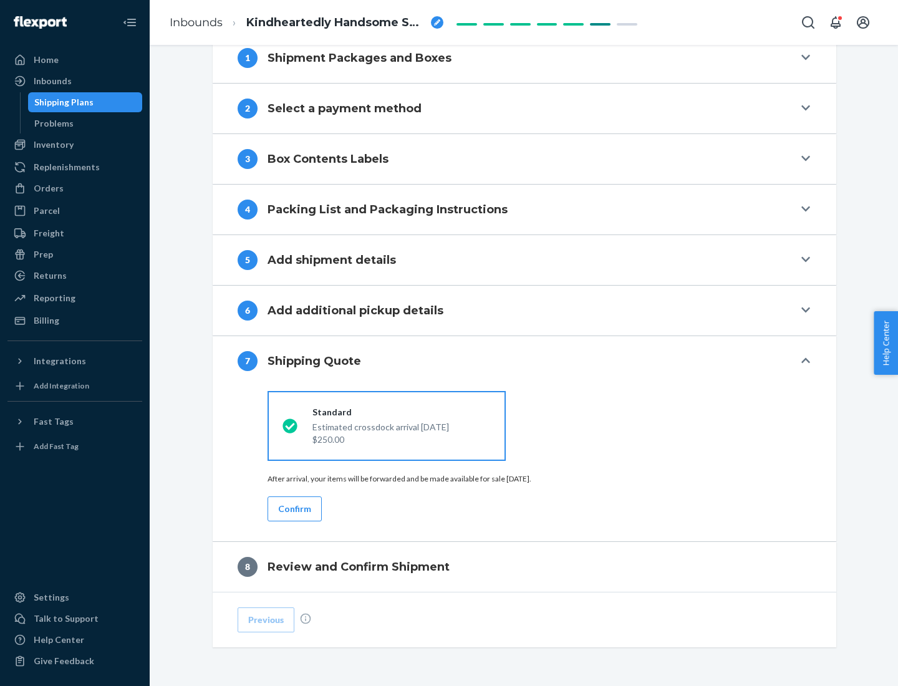
scroll to position [516, 0]
